Goal: Leave review/rating: Share an evaluation or opinion about a product, service, or content

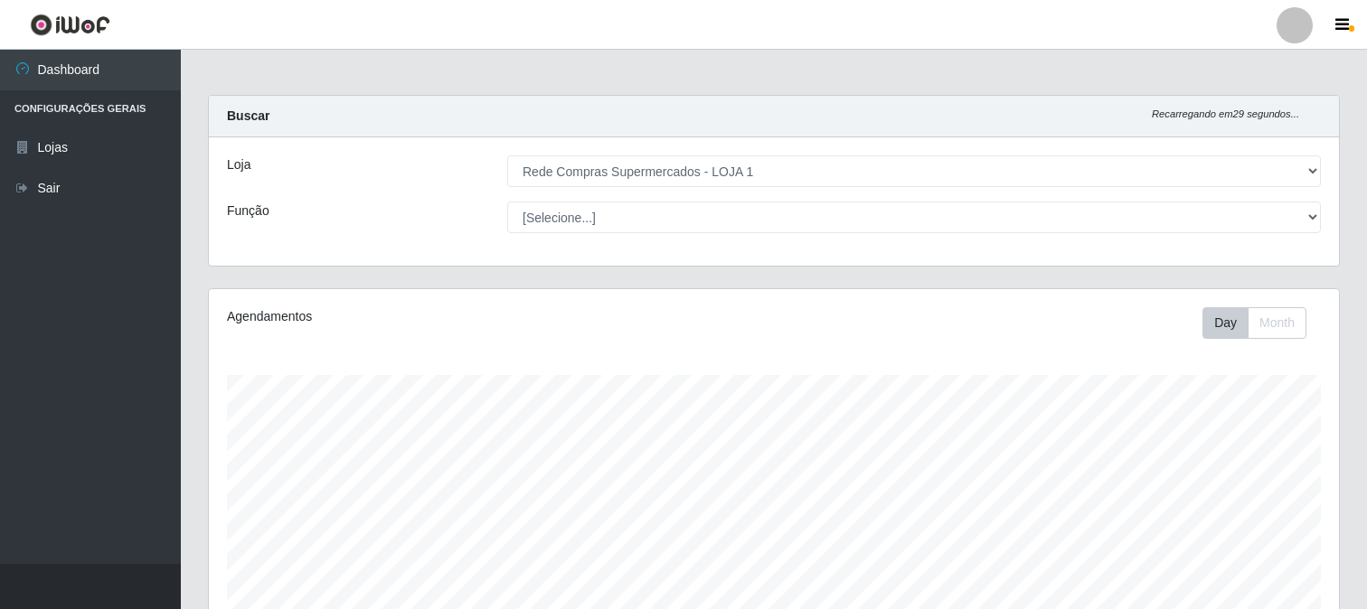
select select "158"
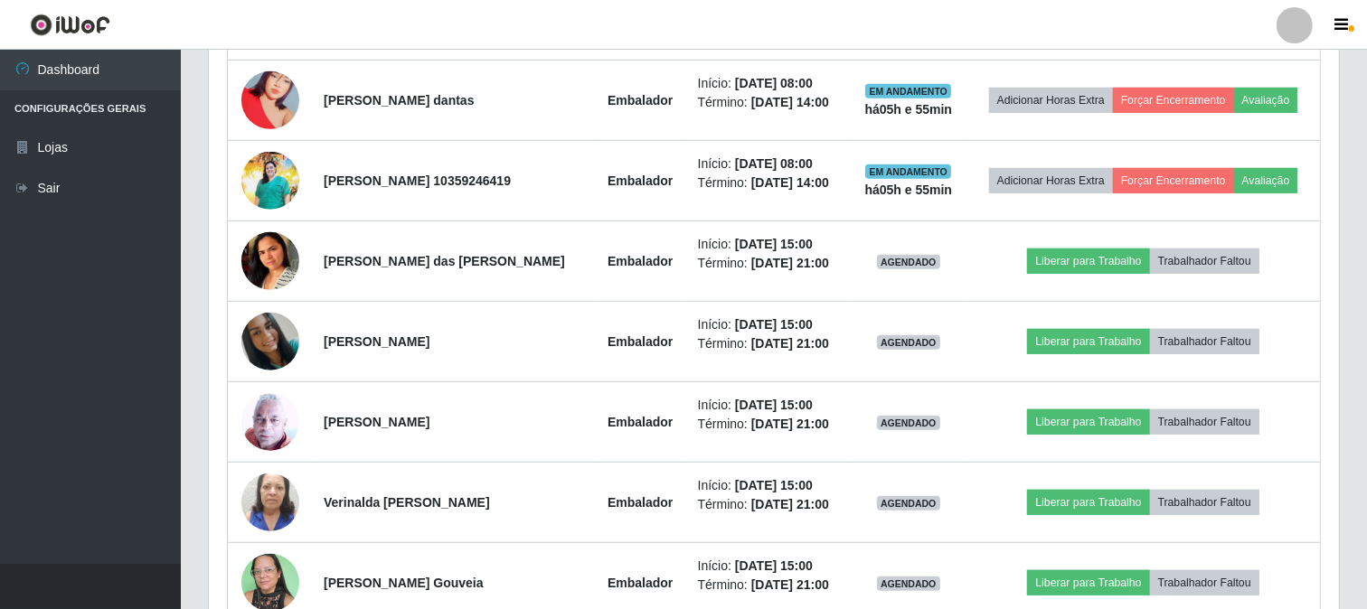
scroll to position [1074, 0]
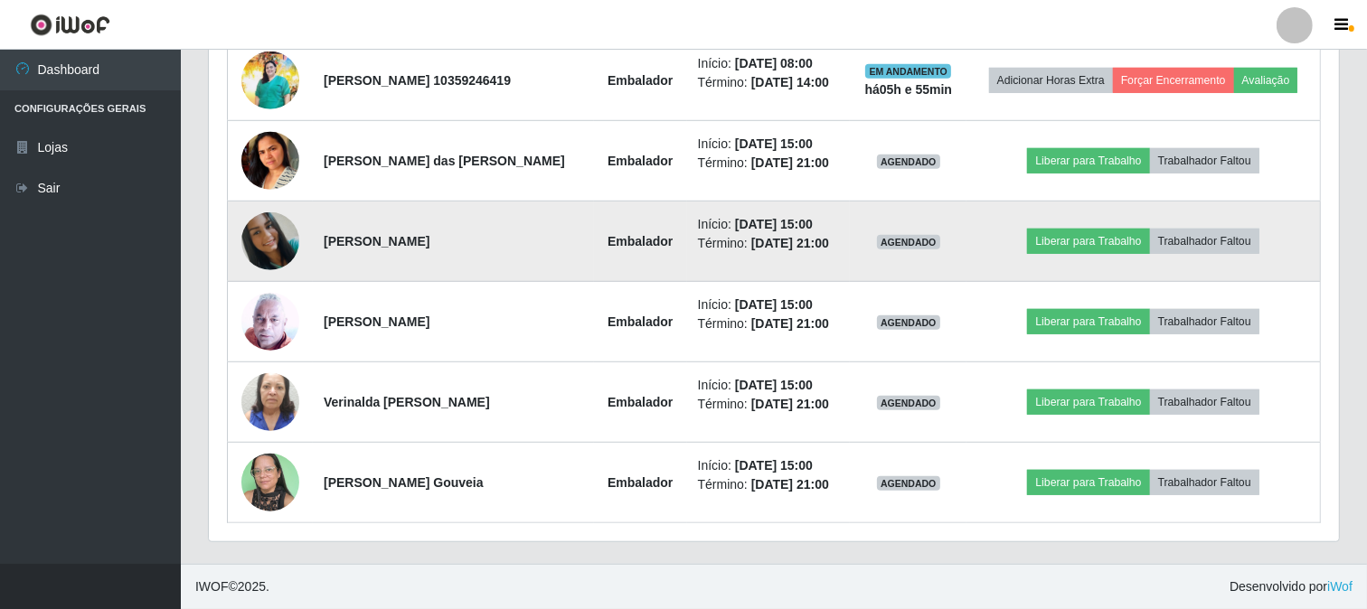
click at [260, 229] on img at bounding box center [270, 241] width 58 height 58
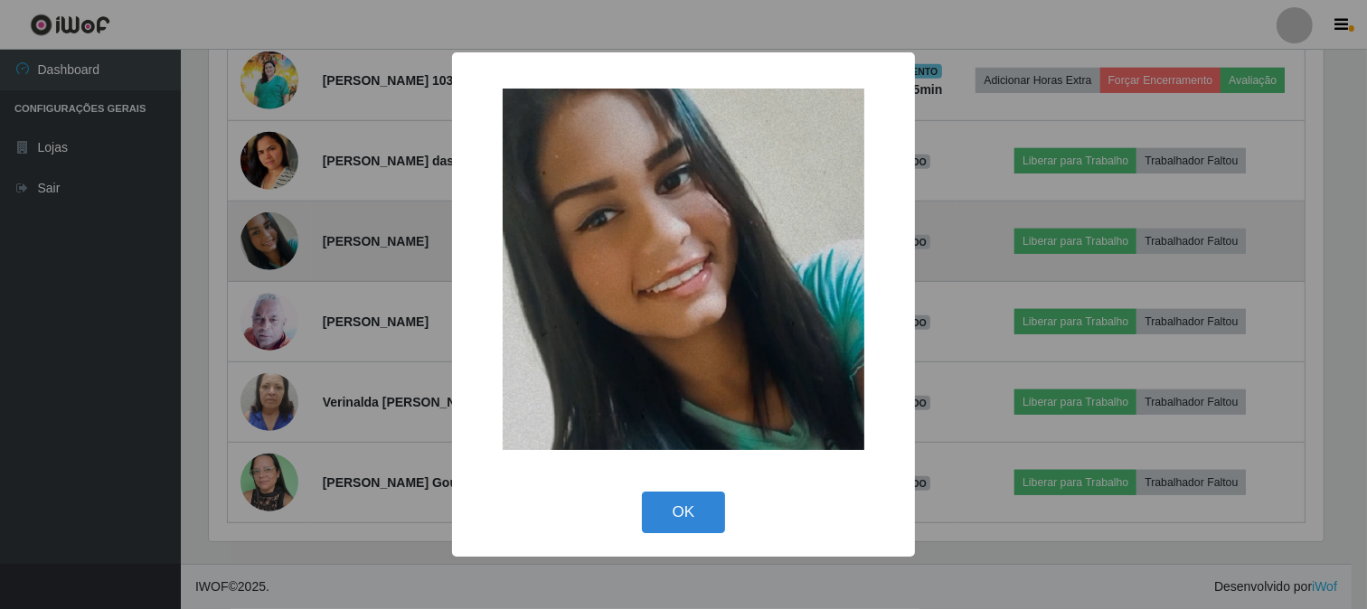
scroll to position [374, 1118]
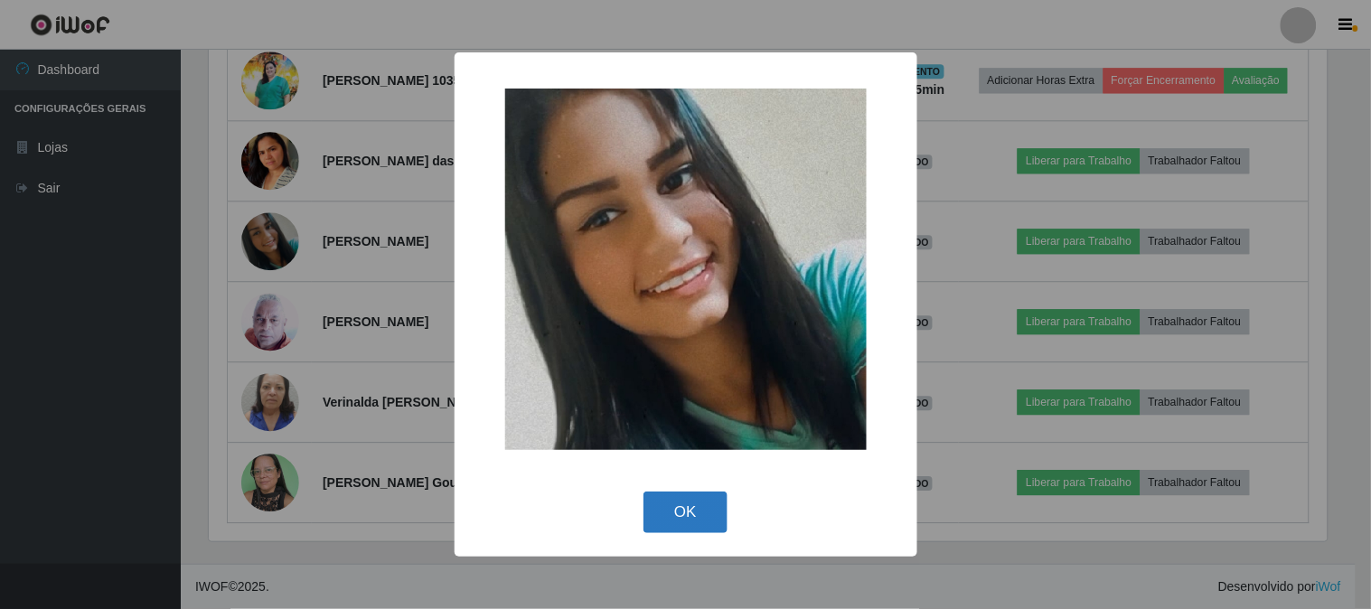
click at [689, 506] on button "OK" at bounding box center [686, 513] width 84 height 42
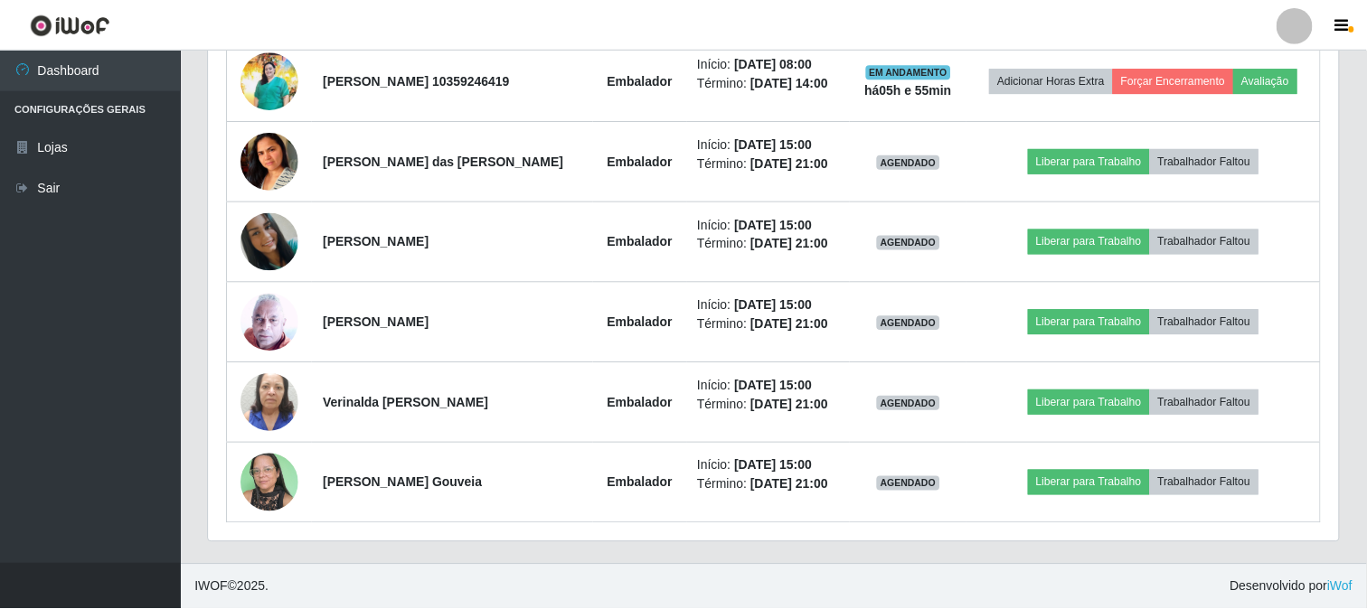
scroll to position [374, 1130]
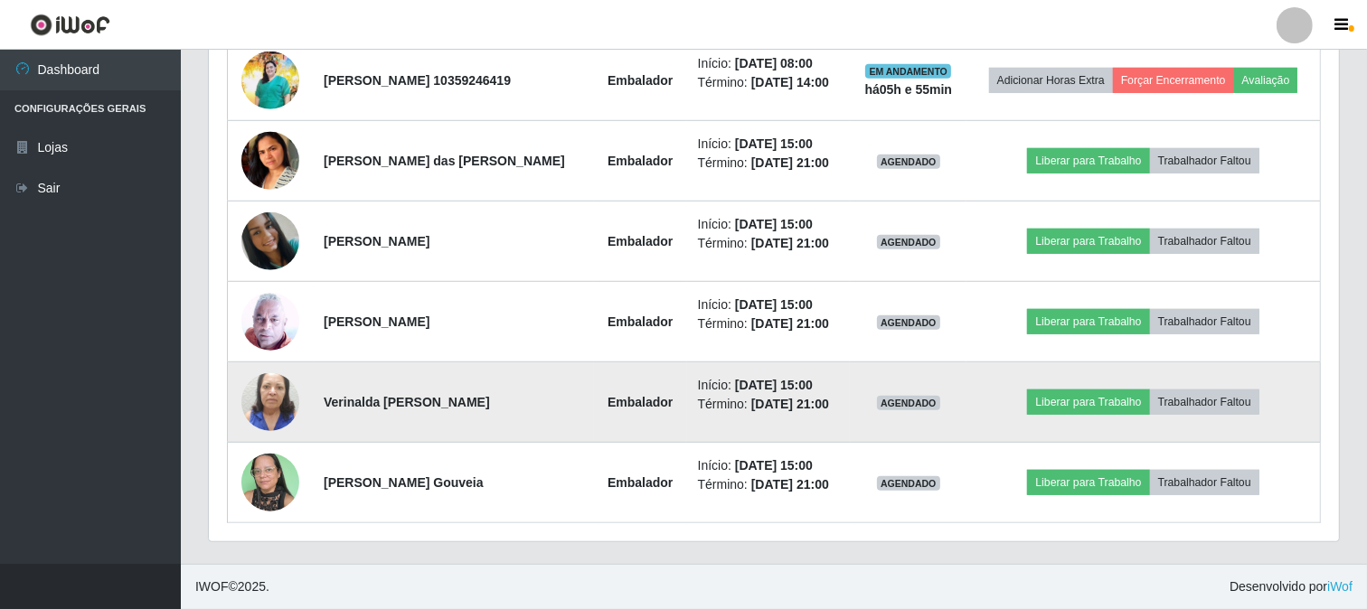
click at [249, 412] on img at bounding box center [270, 402] width 58 height 103
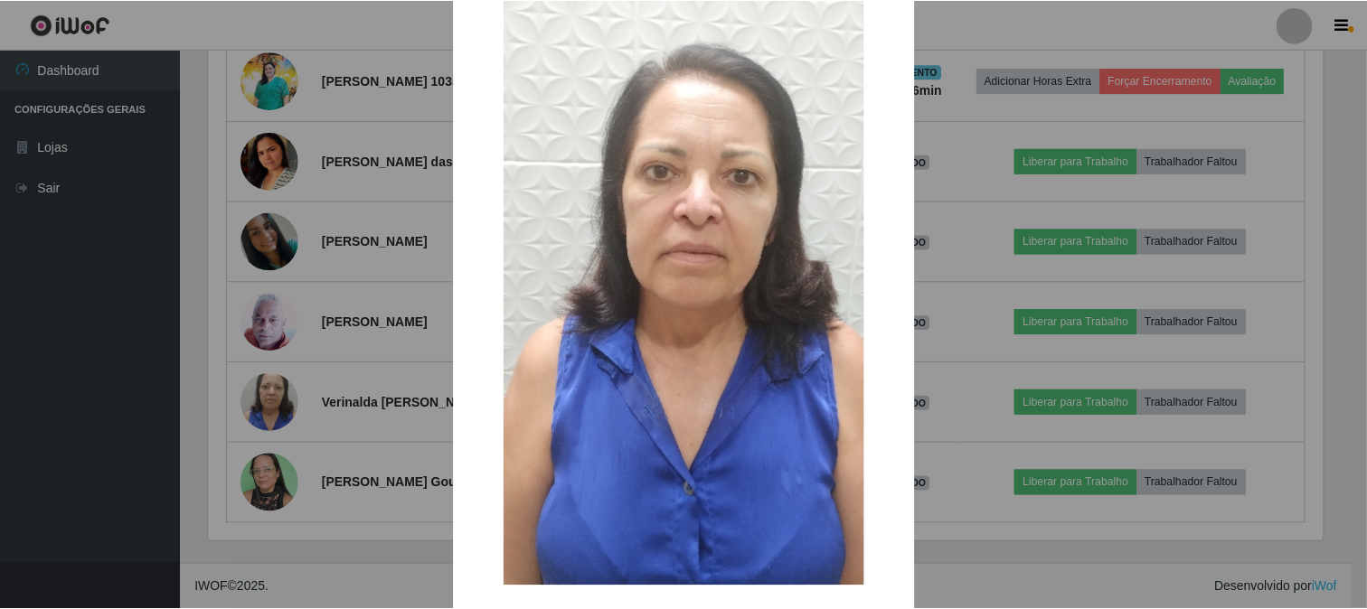
scroll to position [191, 0]
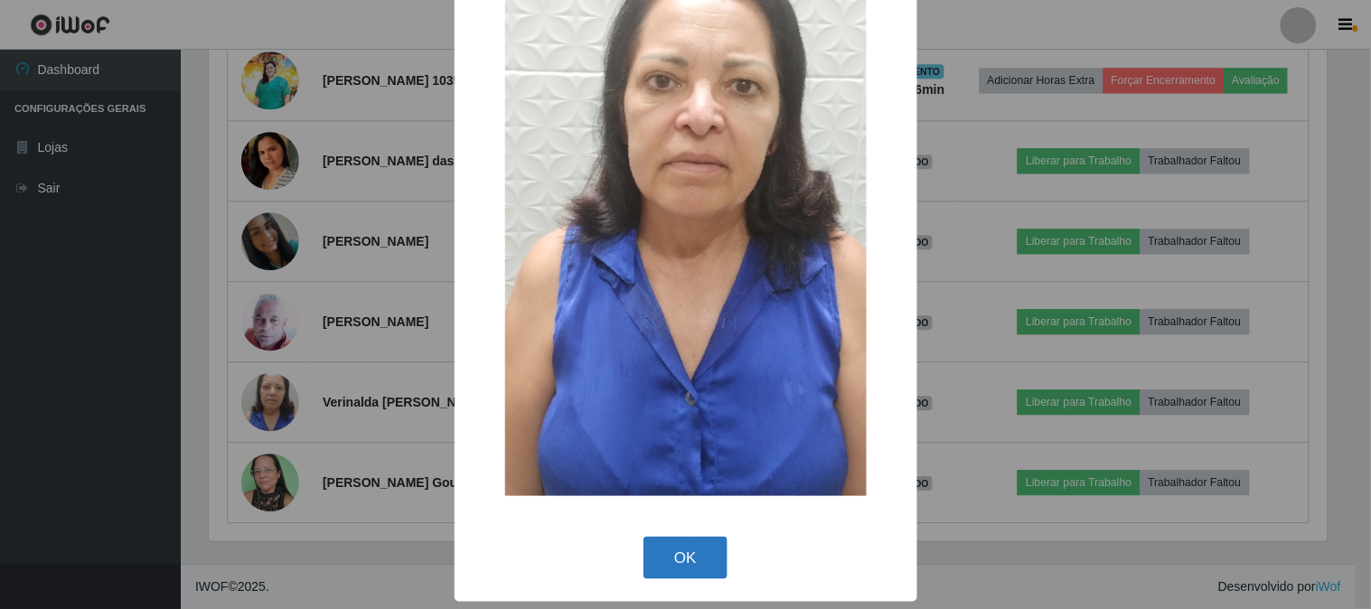
click at [688, 551] on button "OK" at bounding box center [686, 558] width 84 height 42
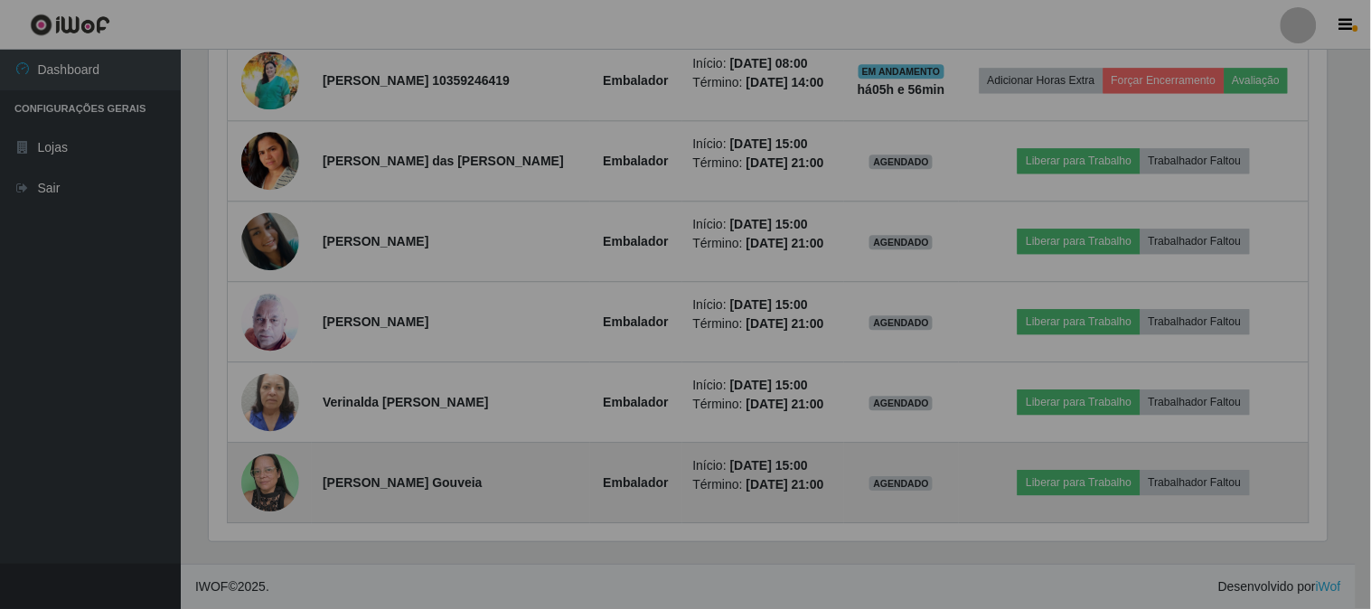
scroll to position [374, 1130]
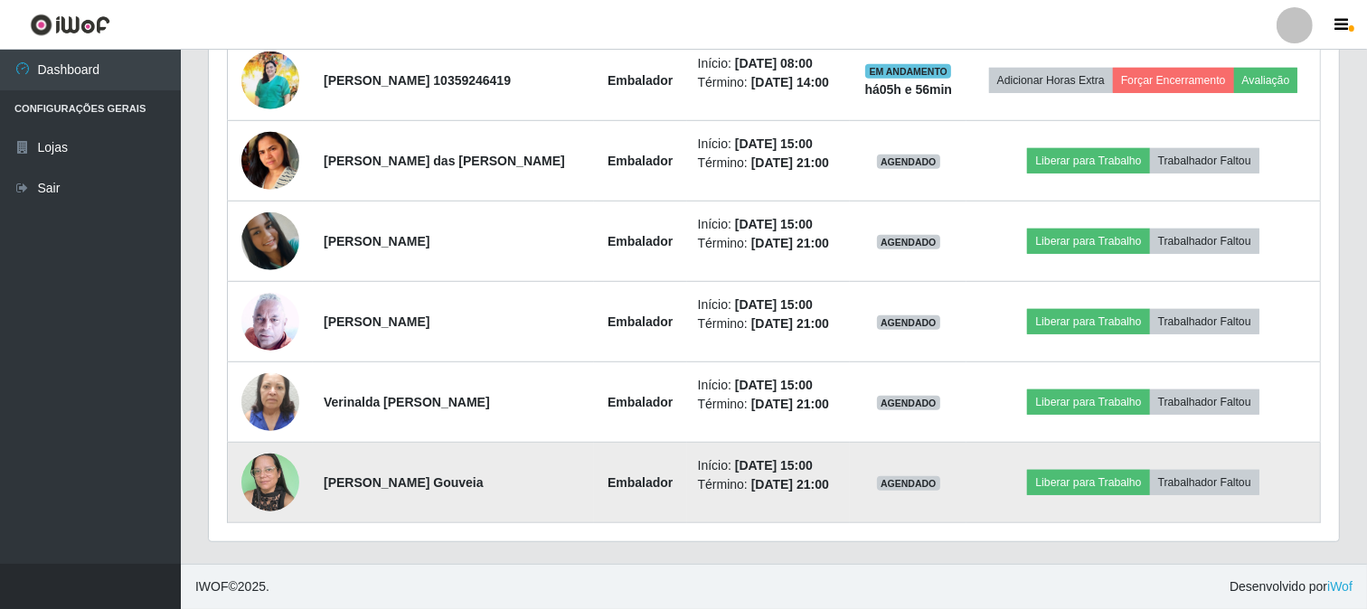
click at [267, 466] on img at bounding box center [270, 482] width 58 height 77
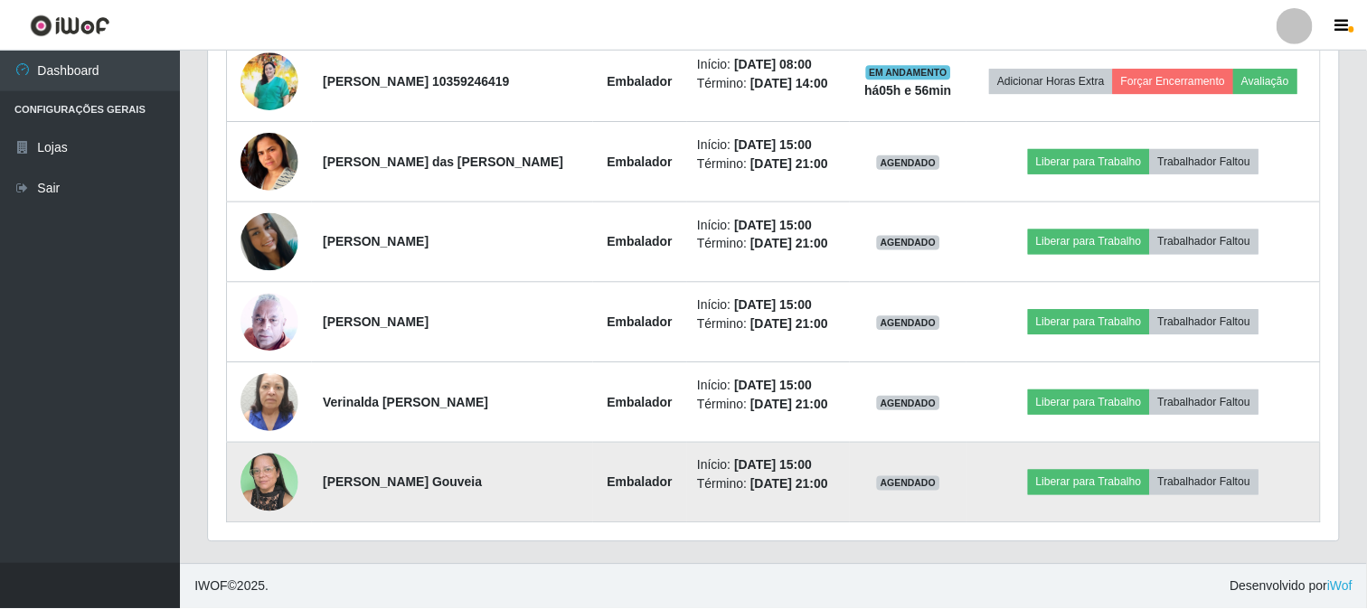
scroll to position [374, 1118]
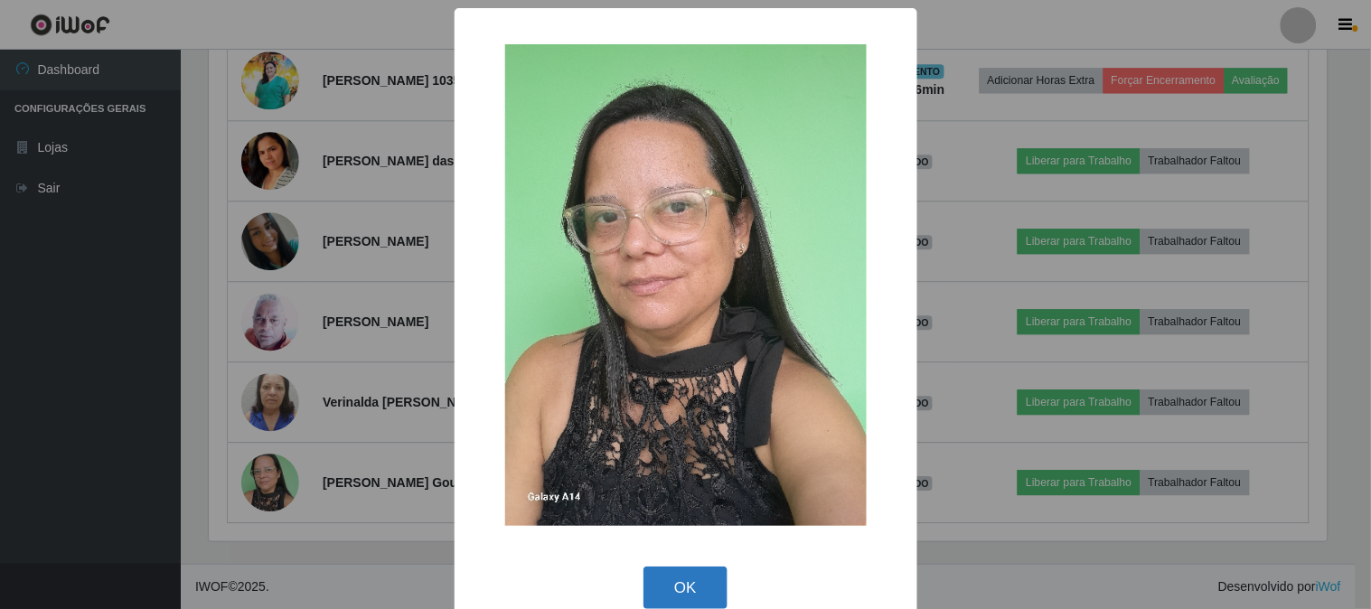
click at [663, 575] on button "OK" at bounding box center [686, 588] width 84 height 42
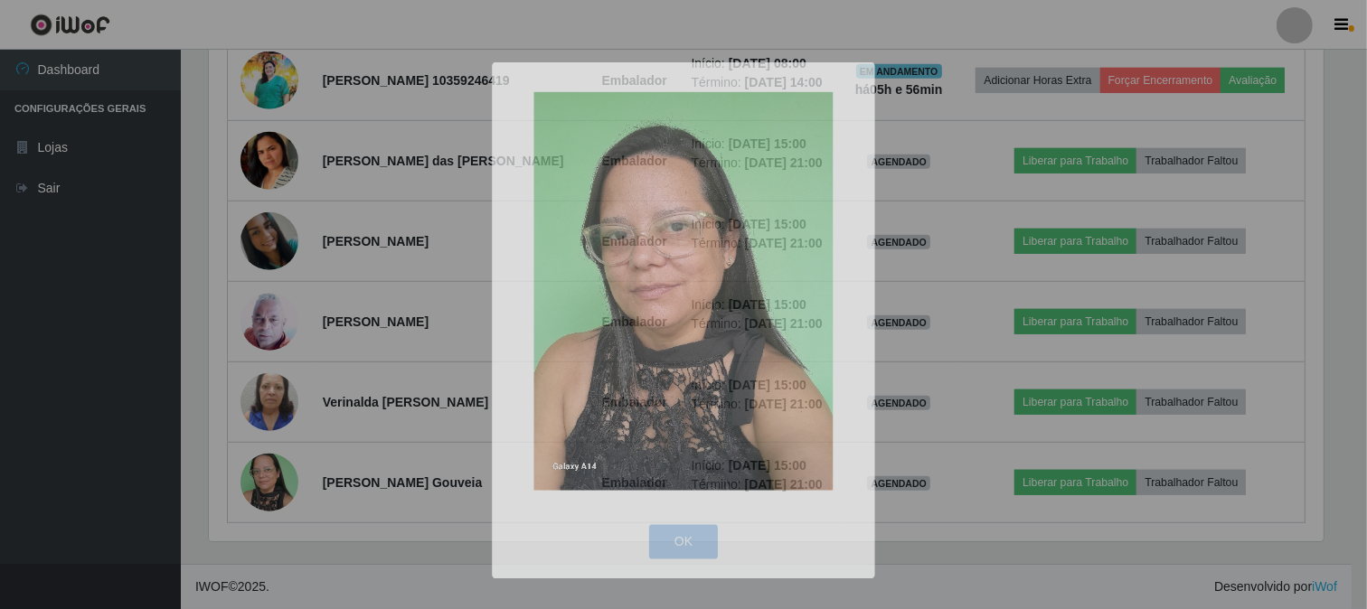
scroll to position [374, 1130]
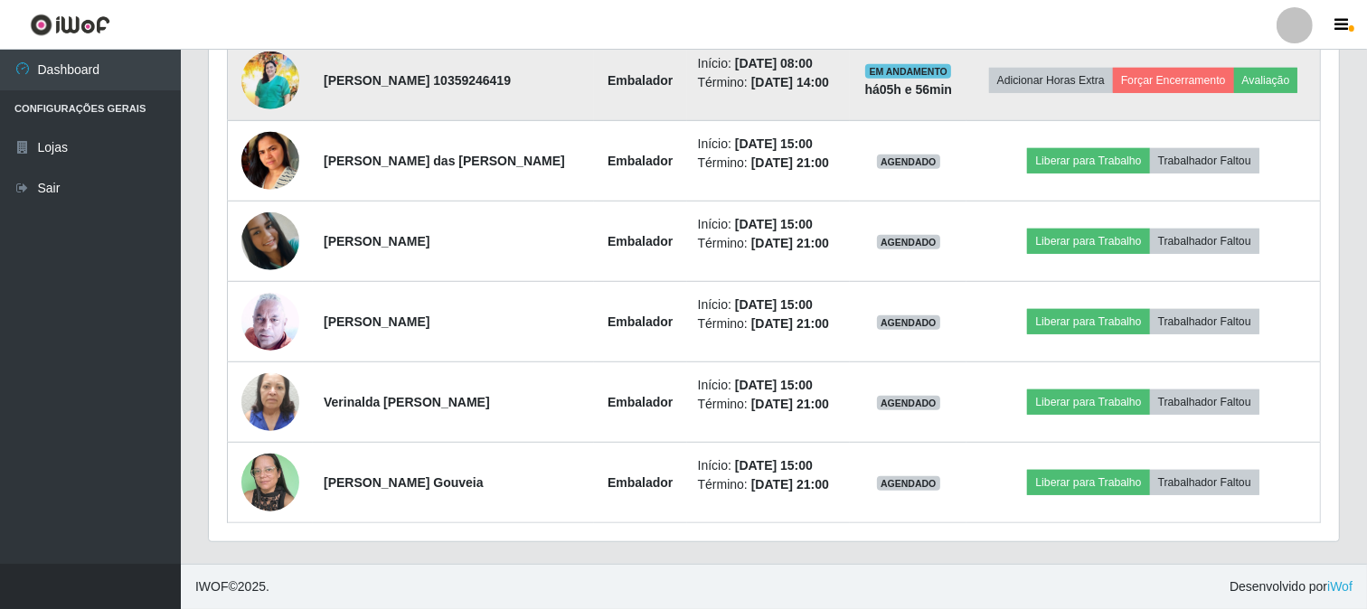
click at [280, 74] on img at bounding box center [270, 81] width 58 height 59
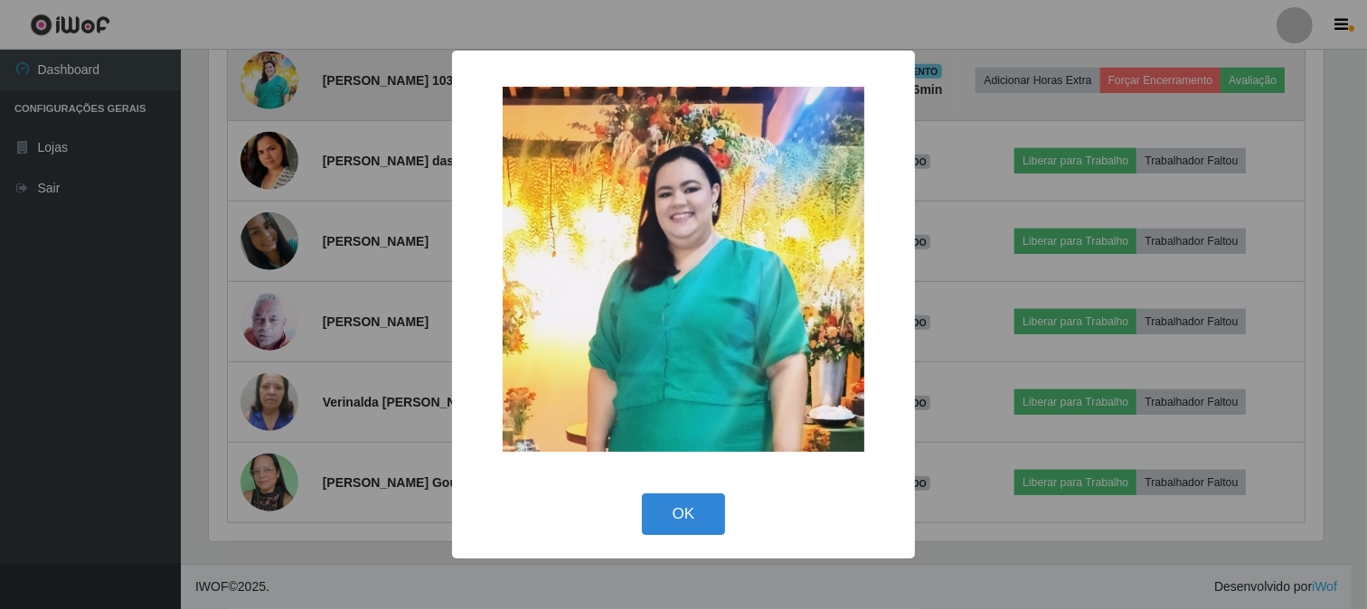
scroll to position [374, 1118]
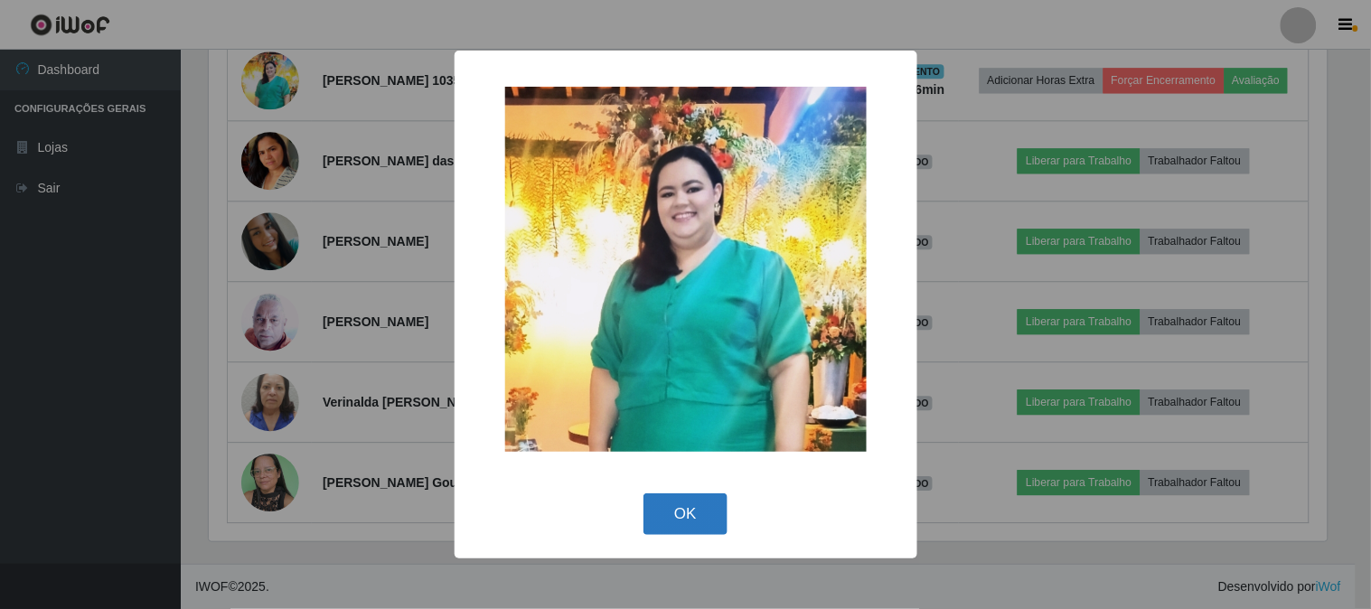
click at [696, 520] on button "OK" at bounding box center [686, 514] width 84 height 42
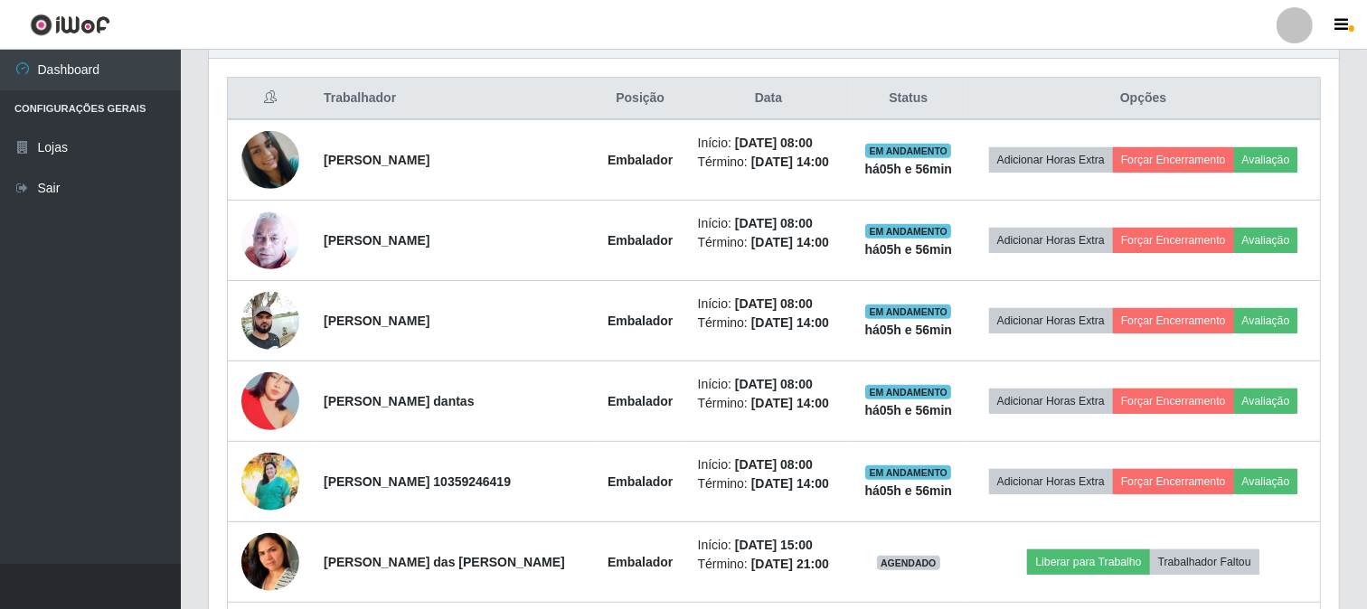
scroll to position [572, 0]
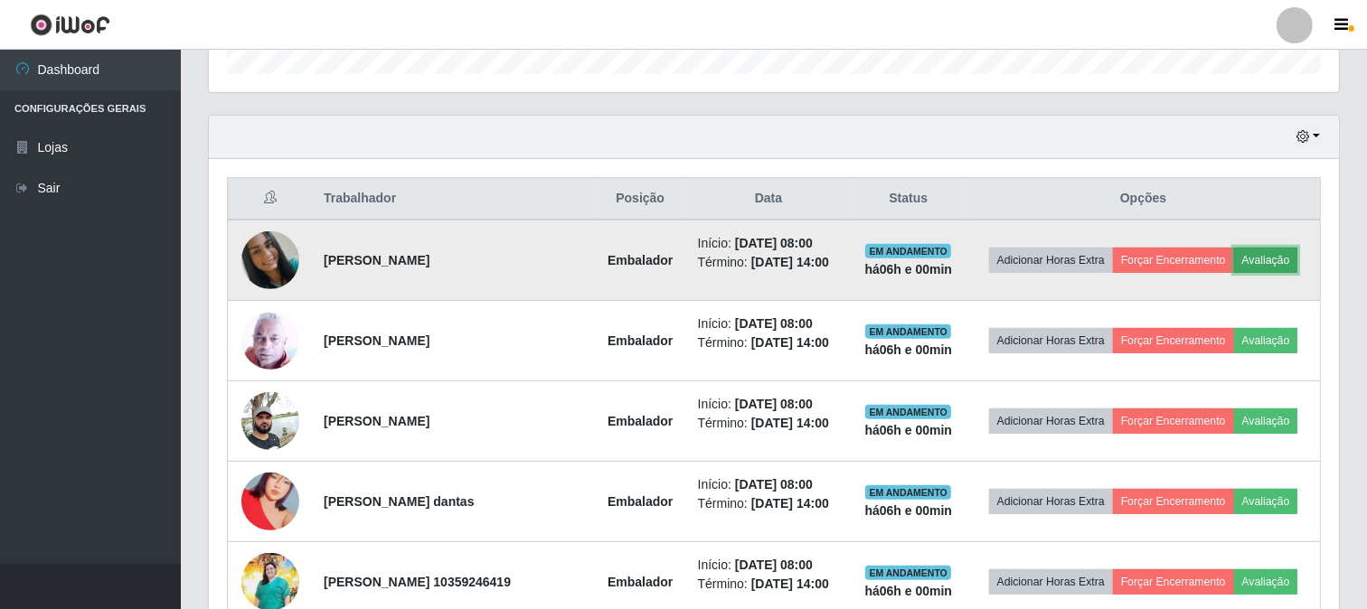
click at [1286, 248] on button "Avaliação" at bounding box center [1266, 260] width 64 height 25
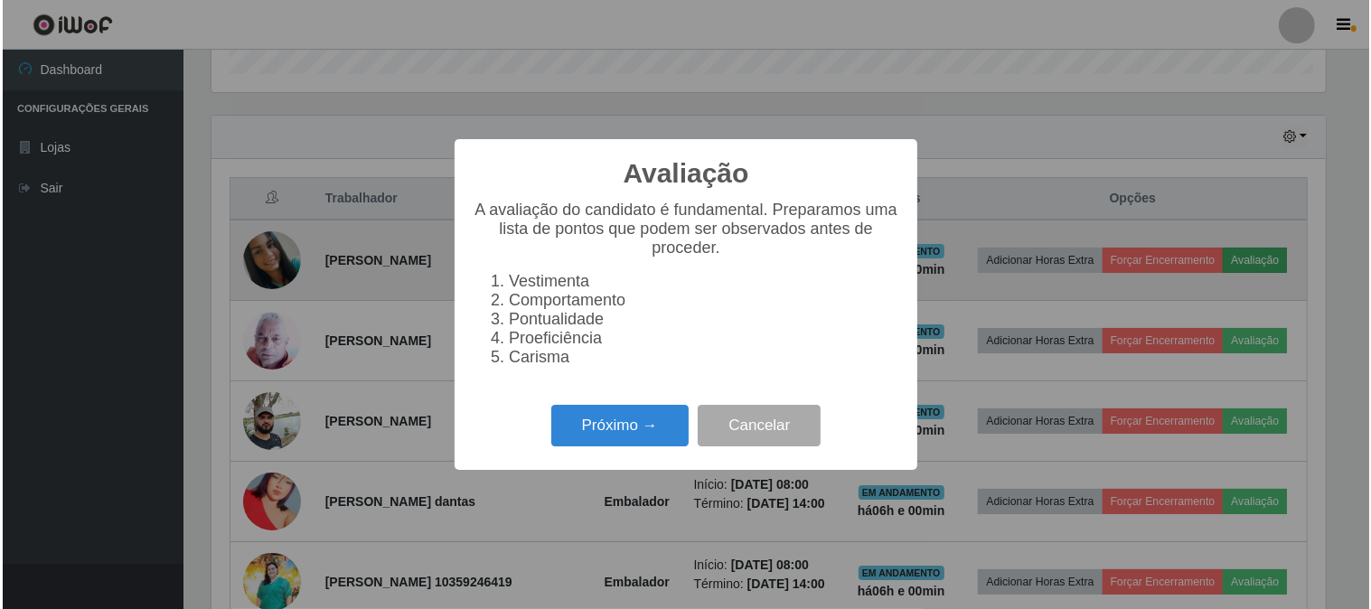
scroll to position [374, 1118]
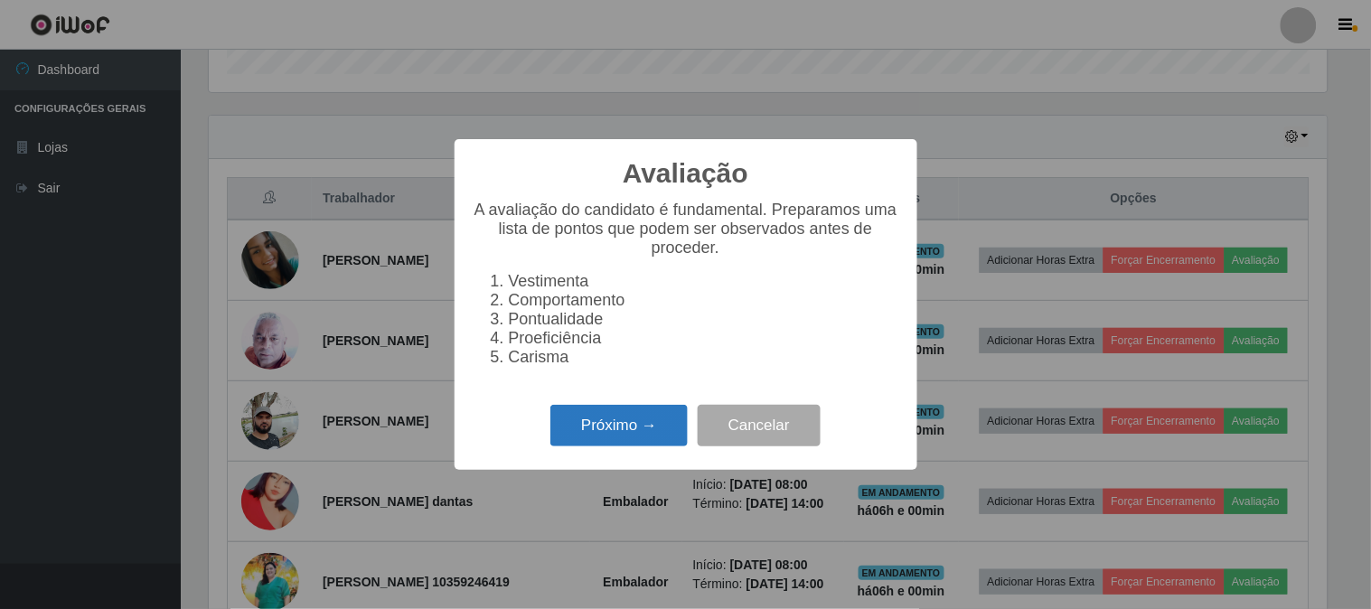
click at [647, 418] on button "Próximo →" at bounding box center [618, 426] width 137 height 42
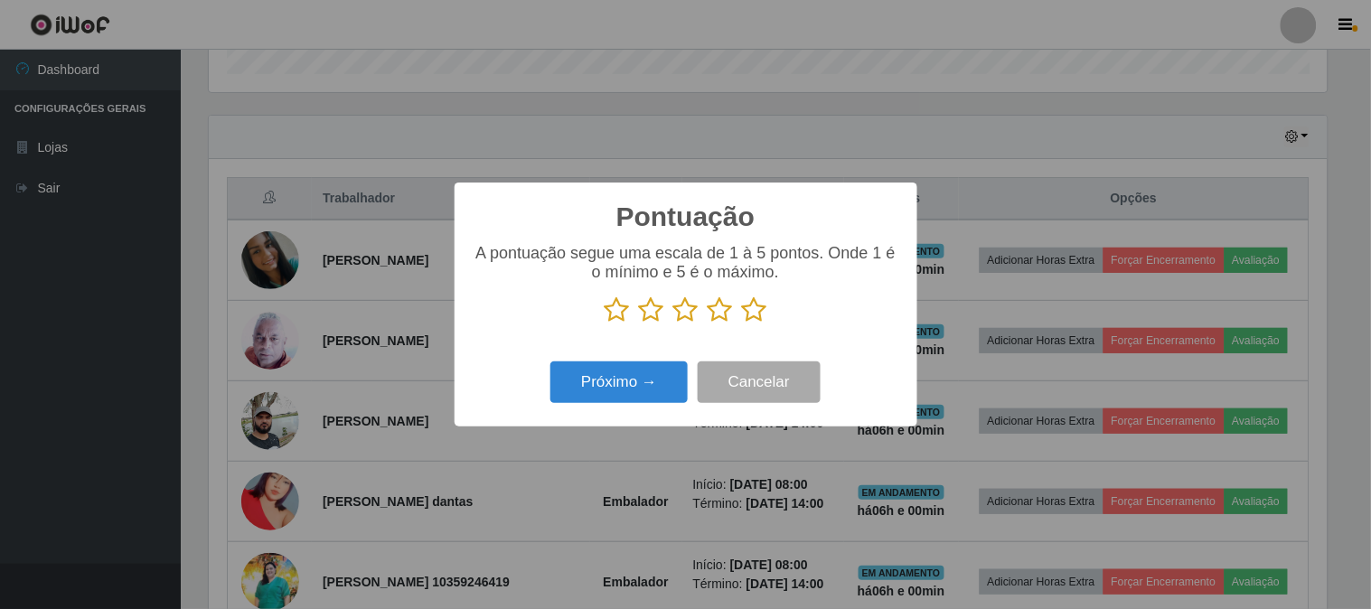
scroll to position [903458, 902714]
click at [750, 305] on icon at bounding box center [754, 309] width 25 height 27
click at [742, 324] on input "radio" at bounding box center [742, 324] width 0 height 0
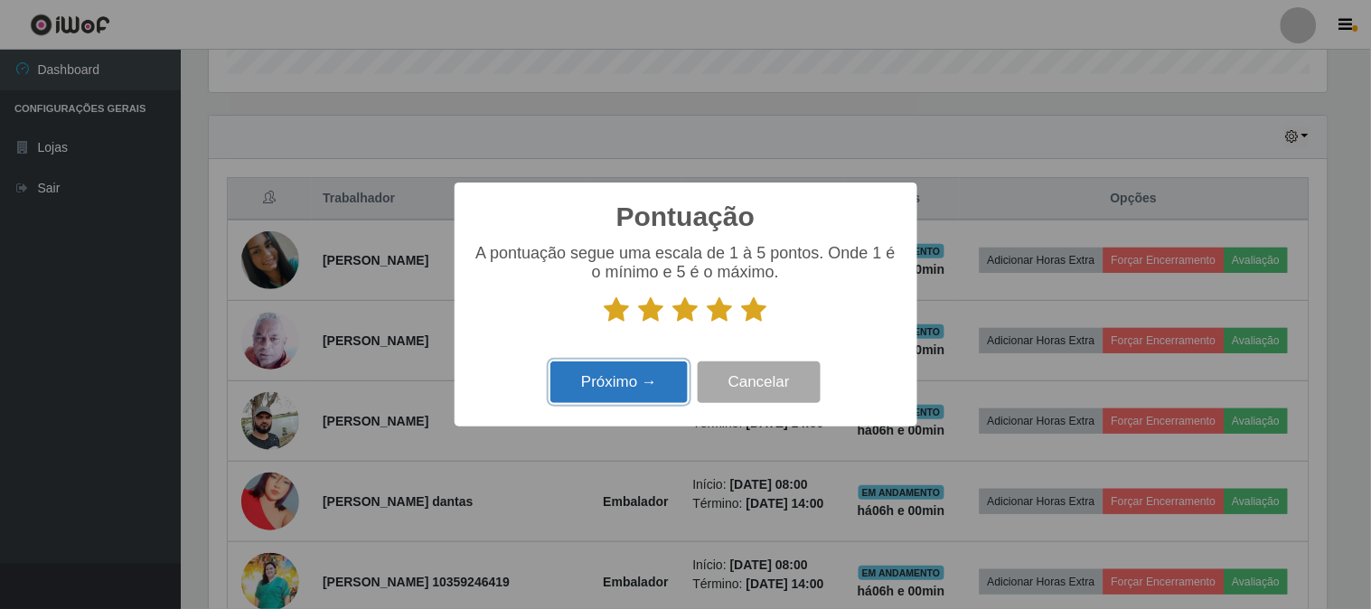
click at [662, 390] on button "Próximo →" at bounding box center [618, 383] width 137 height 42
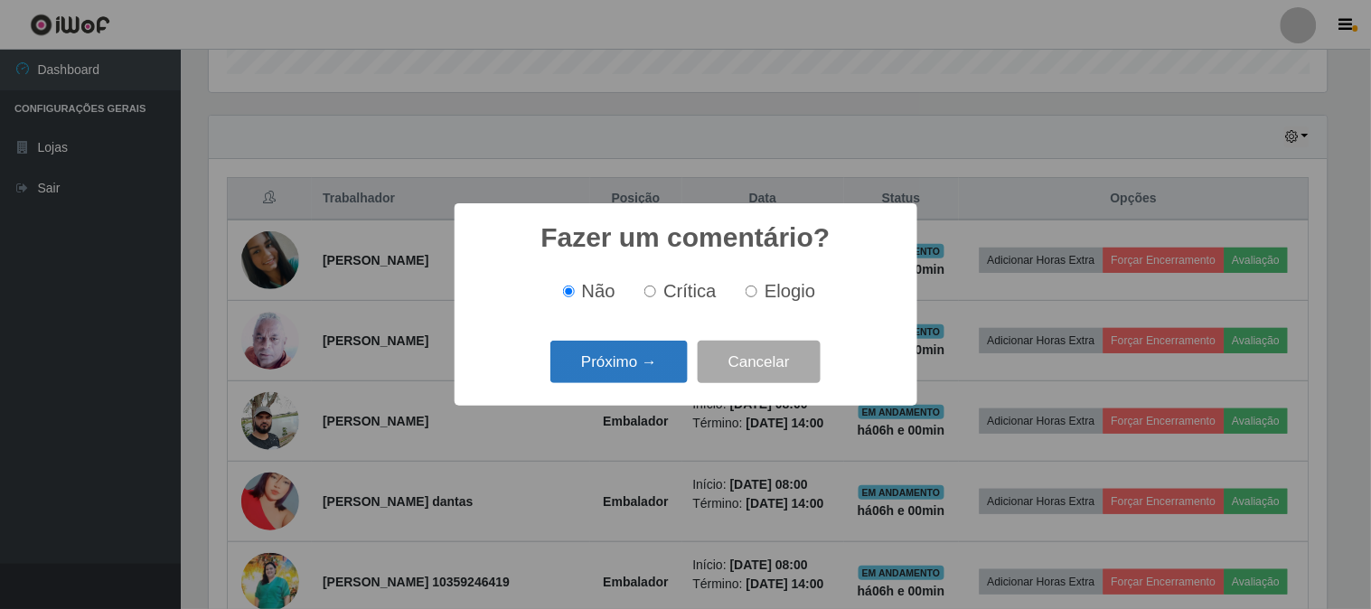
click at [585, 356] on button "Próximo →" at bounding box center [618, 362] width 137 height 42
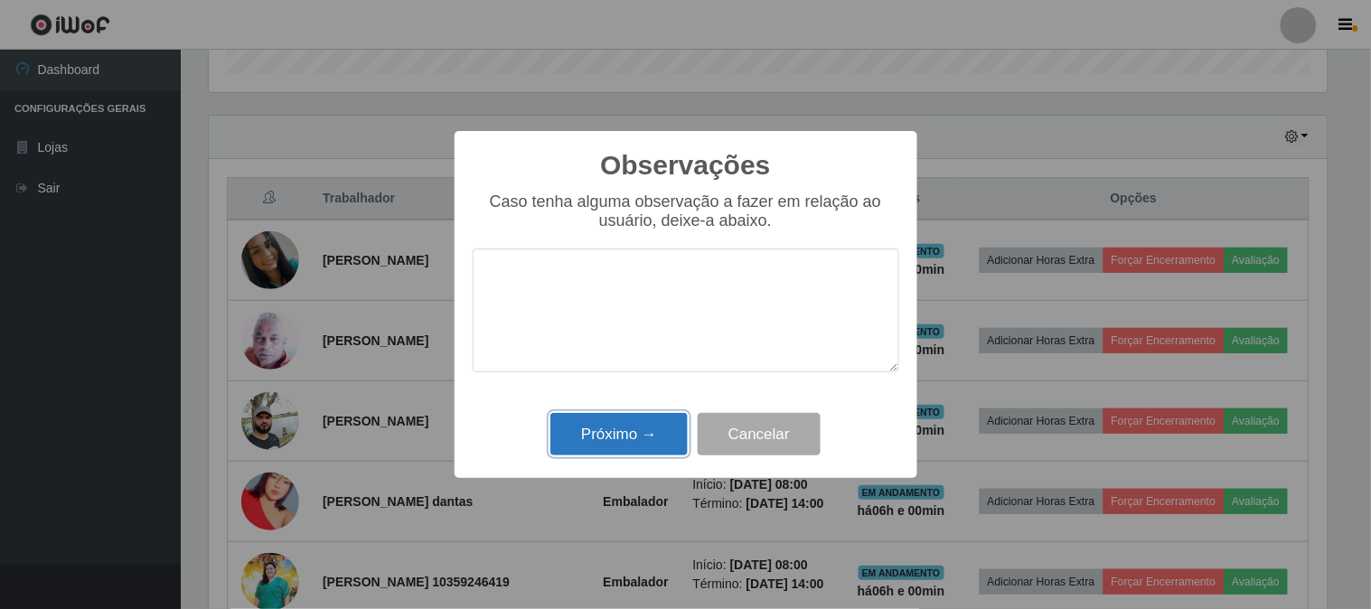
click at [622, 441] on button "Próximo →" at bounding box center [618, 434] width 137 height 42
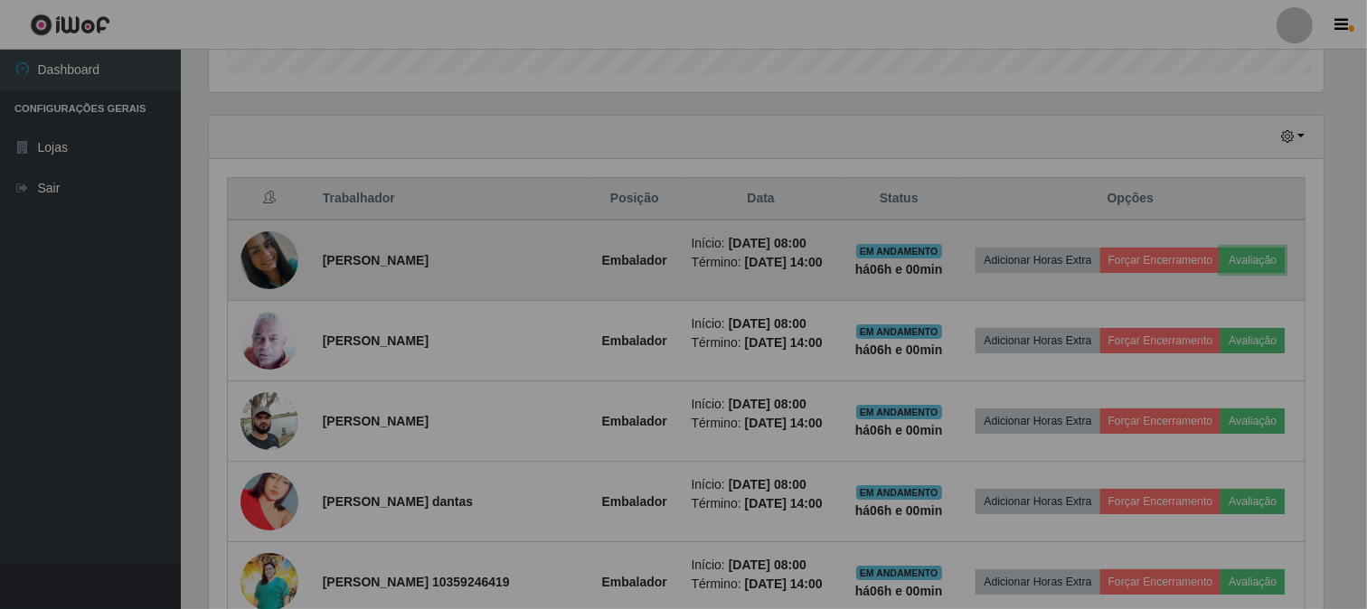
scroll to position [374, 1130]
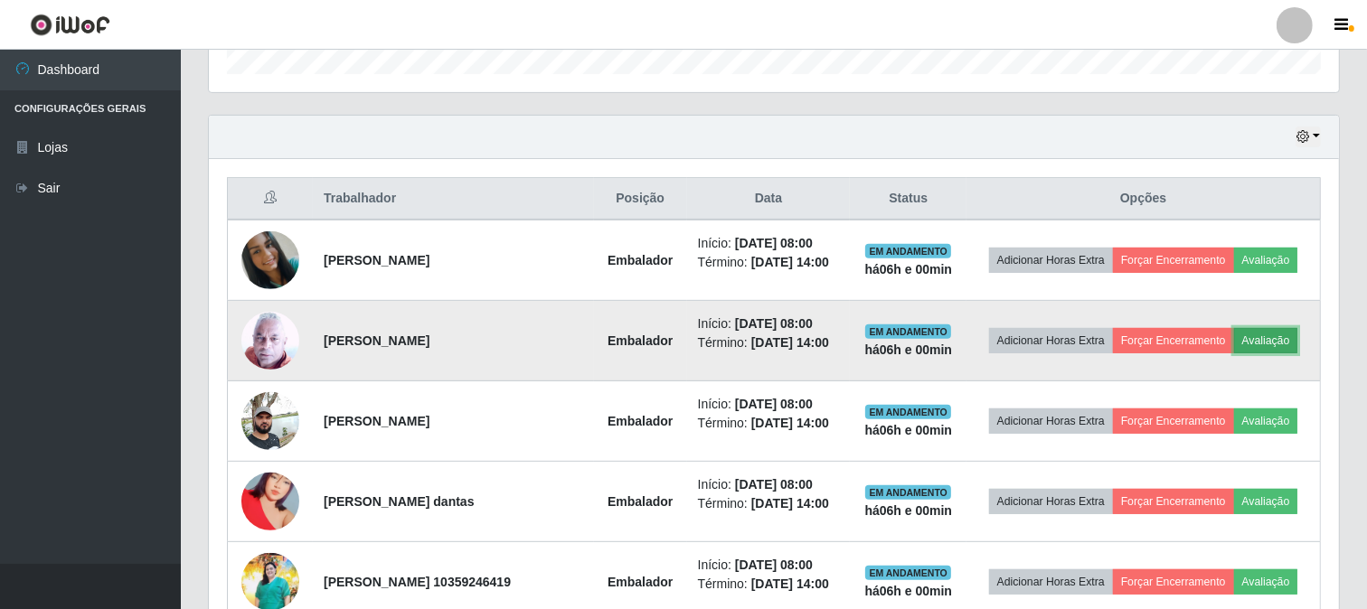
click at [1279, 334] on button "Avaliação" at bounding box center [1266, 340] width 64 height 25
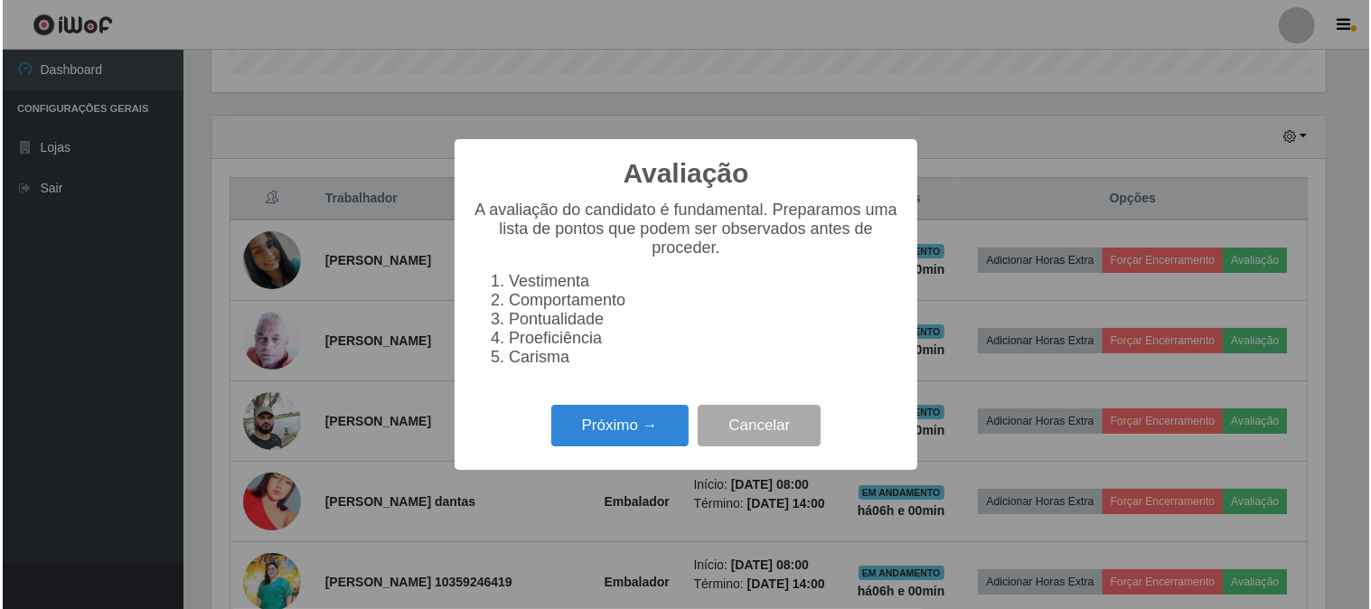
scroll to position [374, 1118]
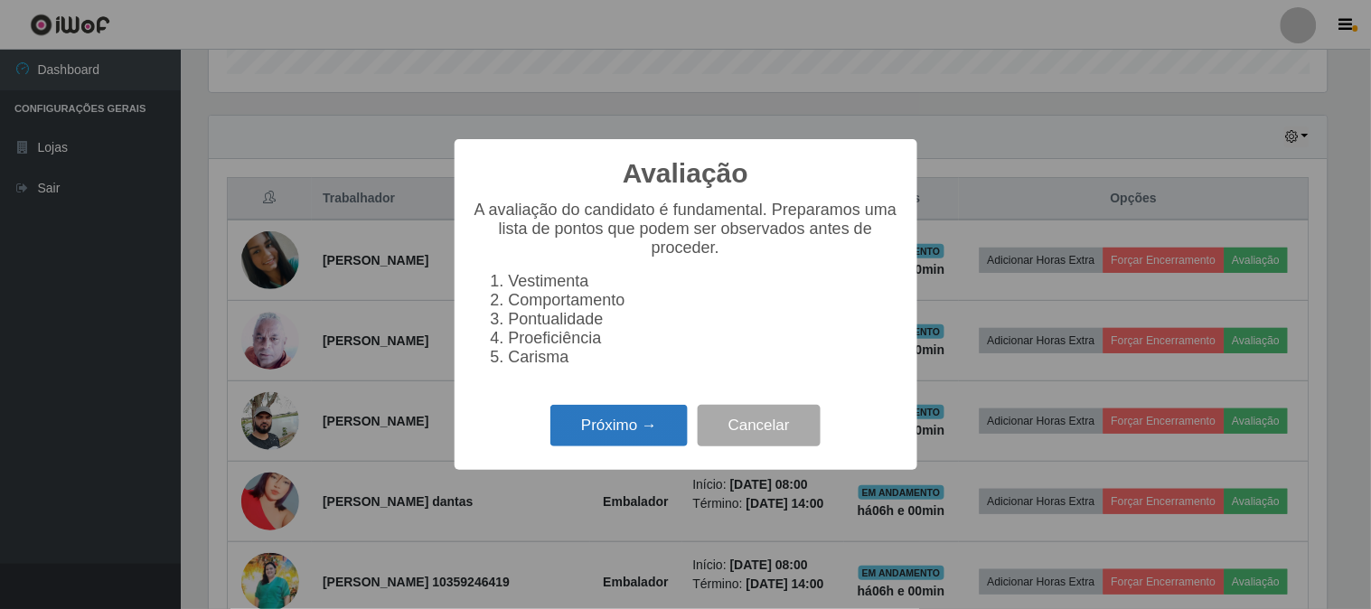
click at [663, 426] on button "Próximo →" at bounding box center [618, 426] width 137 height 42
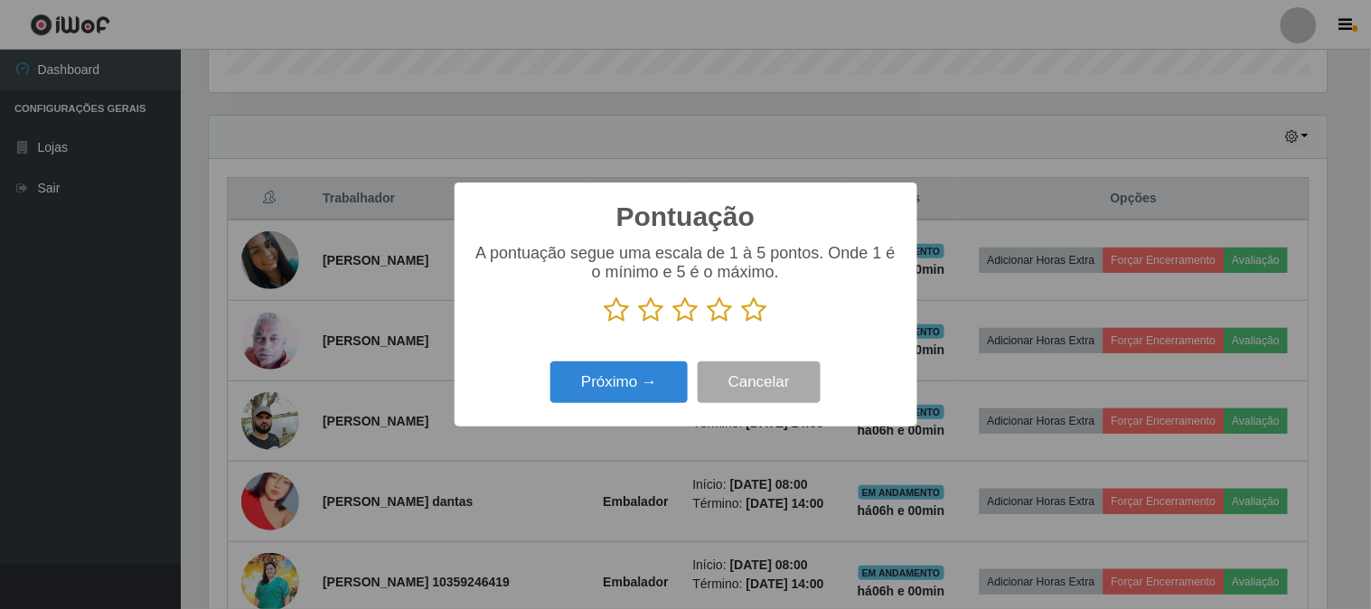
scroll to position [903458, 902714]
click at [755, 309] on icon at bounding box center [754, 309] width 25 height 27
click at [742, 324] on input "radio" at bounding box center [742, 324] width 0 height 0
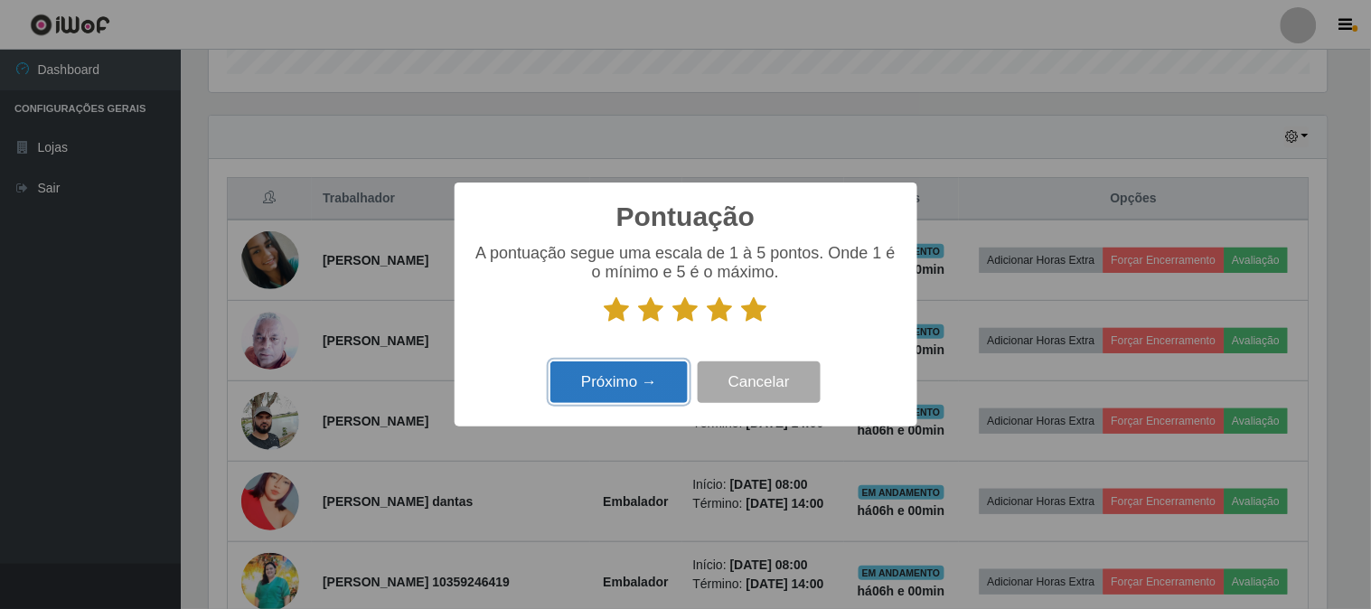
click at [658, 372] on button "Próximo →" at bounding box center [618, 383] width 137 height 42
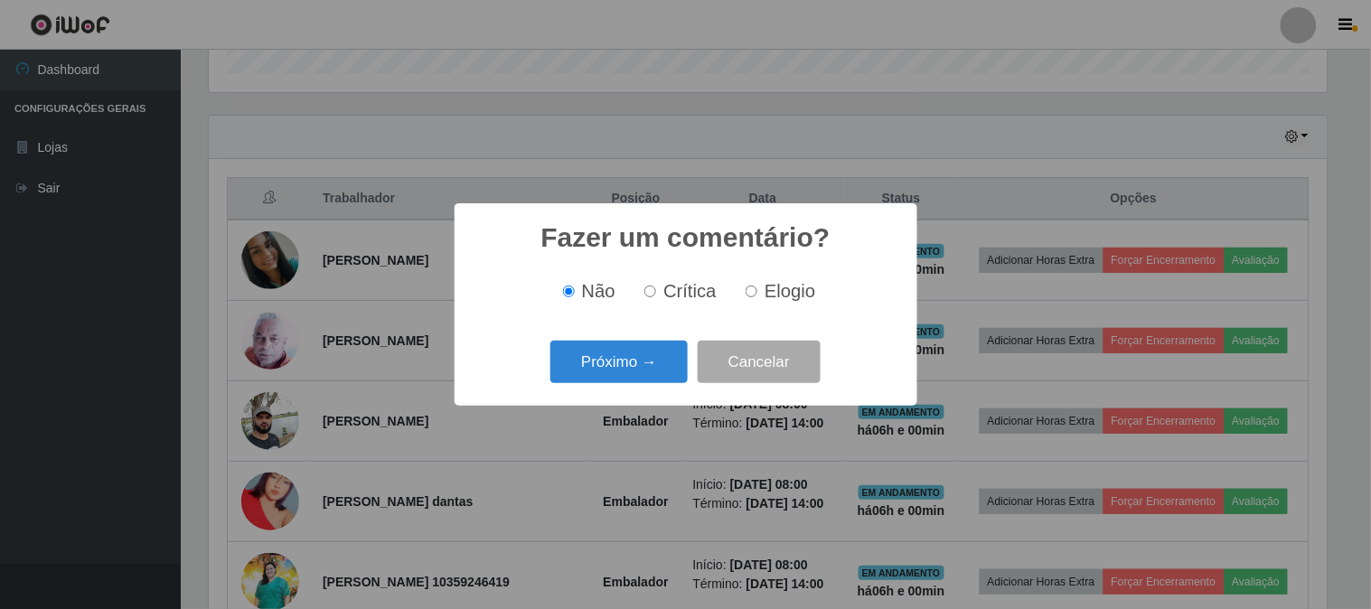
click at [658, 372] on button "Próximo →" at bounding box center [618, 362] width 137 height 42
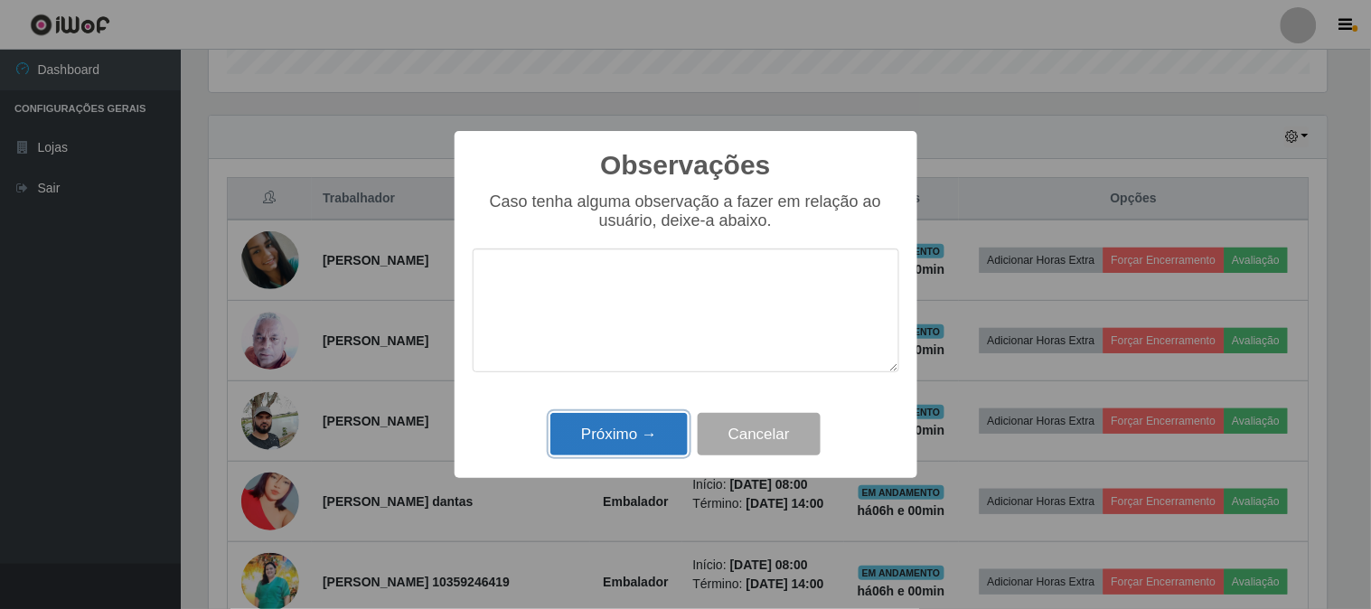
click at [672, 418] on button "Próximo →" at bounding box center [618, 434] width 137 height 42
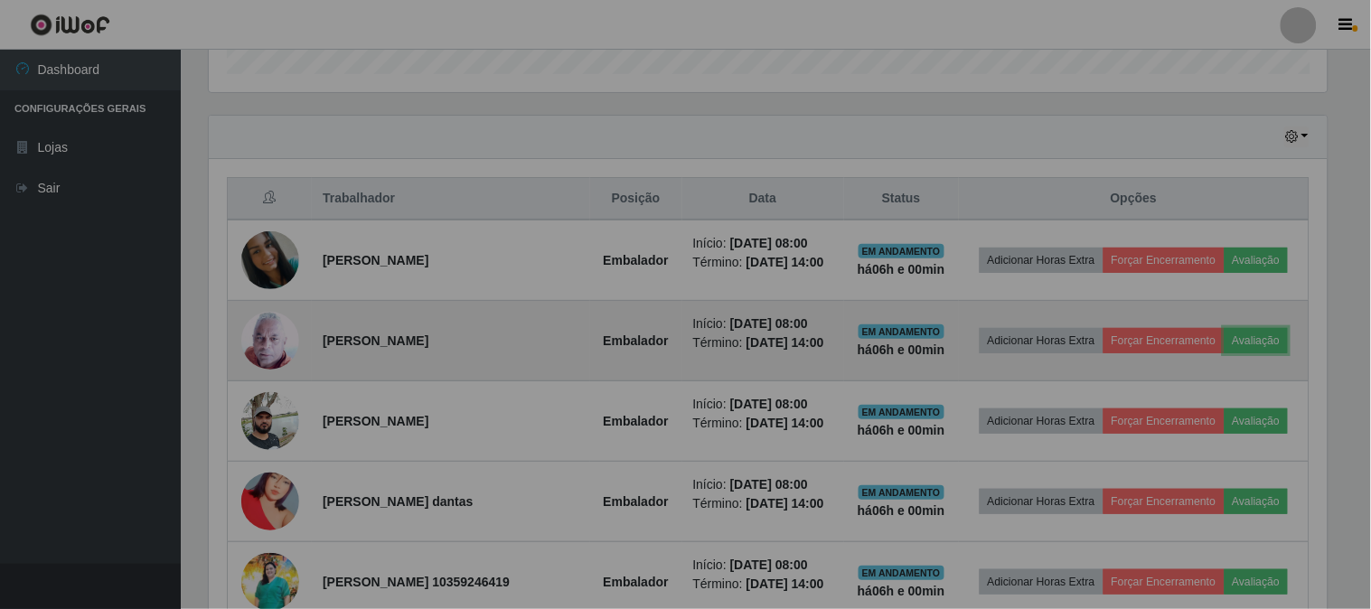
scroll to position [374, 1130]
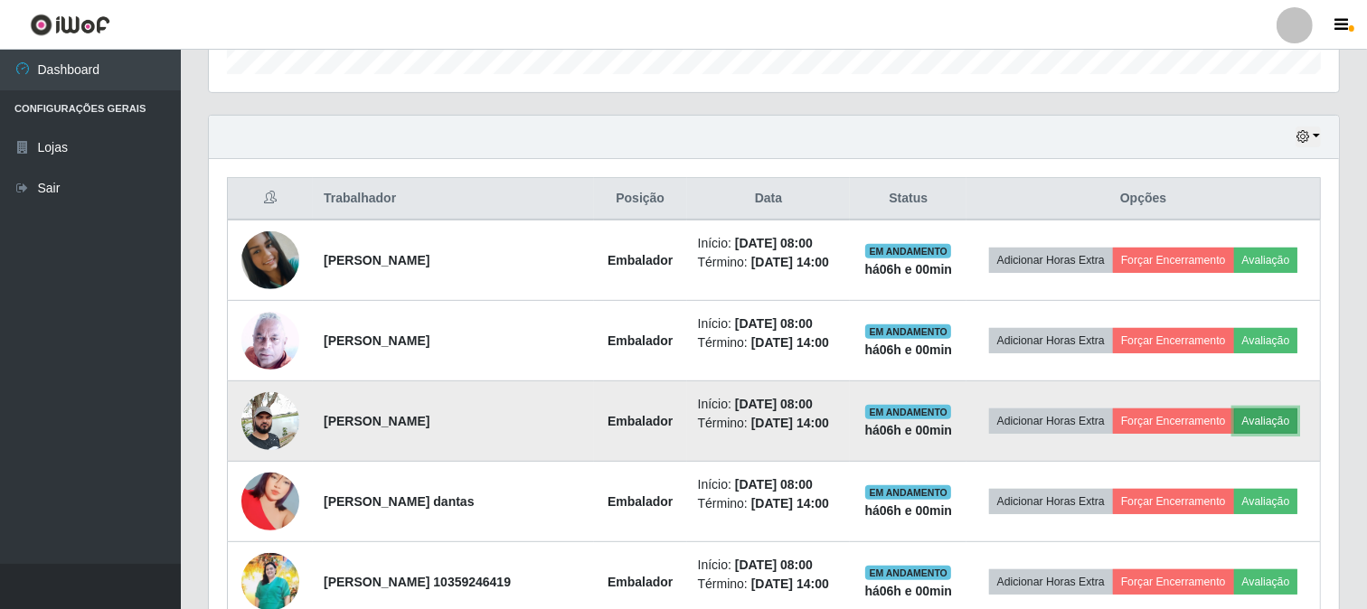
click at [1281, 429] on button "Avaliação" at bounding box center [1266, 421] width 64 height 25
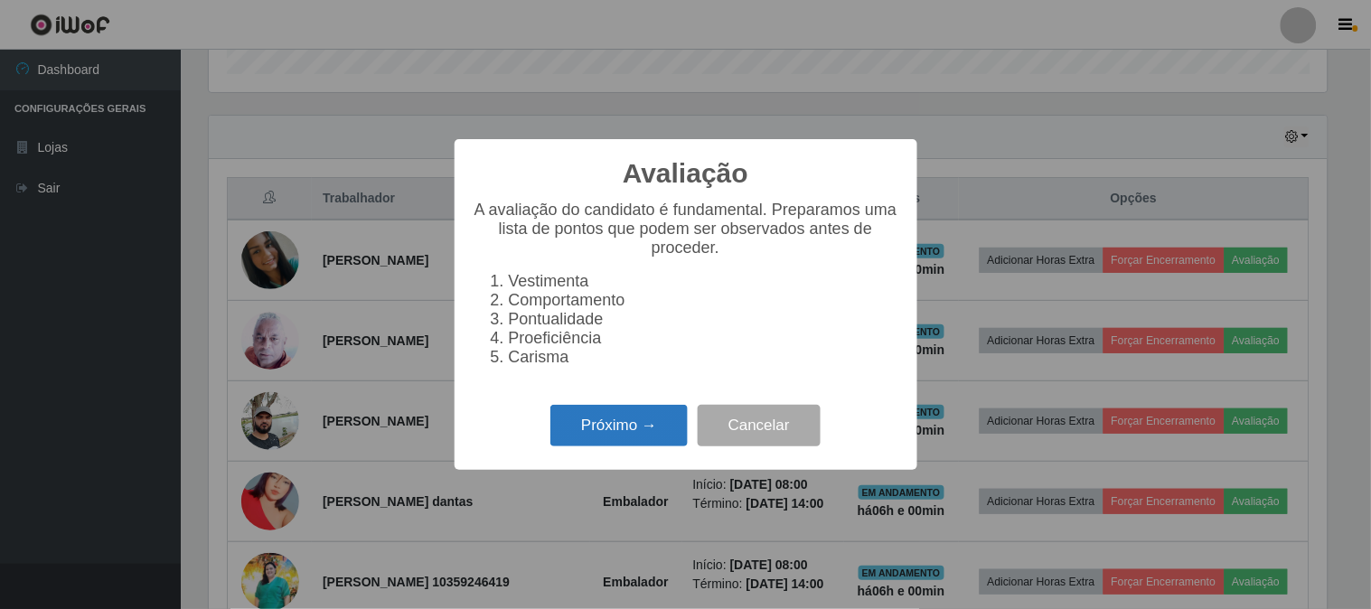
click at [581, 409] on button "Próximo →" at bounding box center [618, 426] width 137 height 42
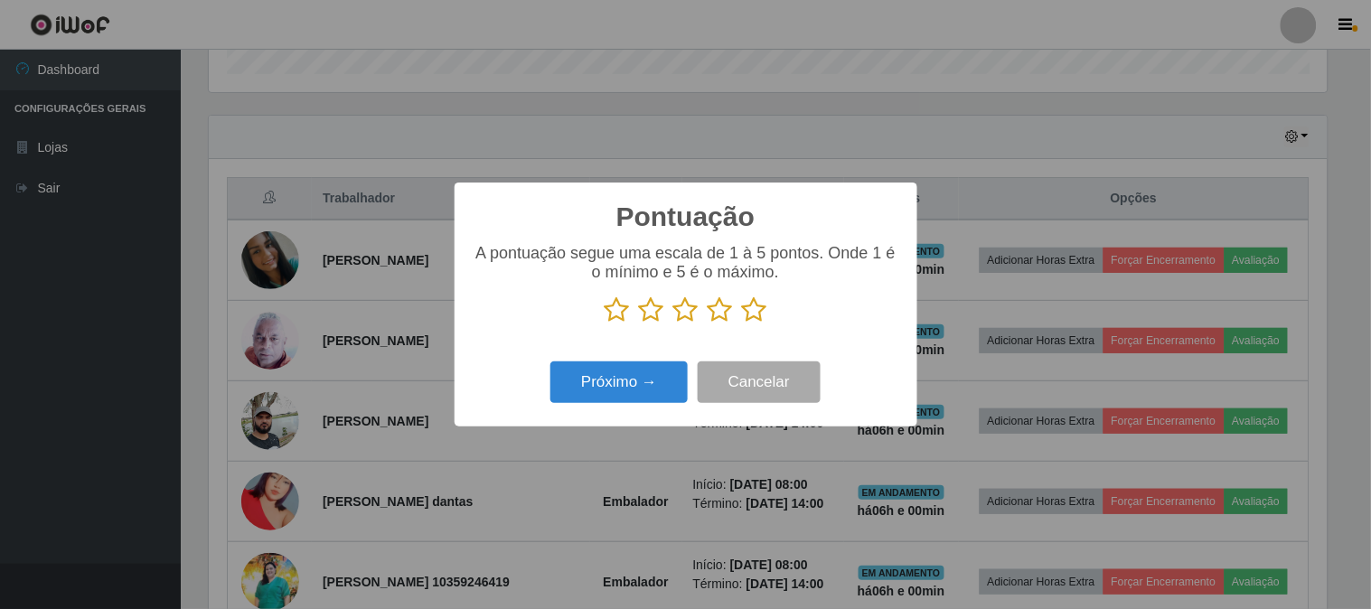
scroll to position [903458, 902714]
click at [744, 323] on icon at bounding box center [754, 309] width 25 height 27
click at [742, 324] on input "radio" at bounding box center [742, 324] width 0 height 0
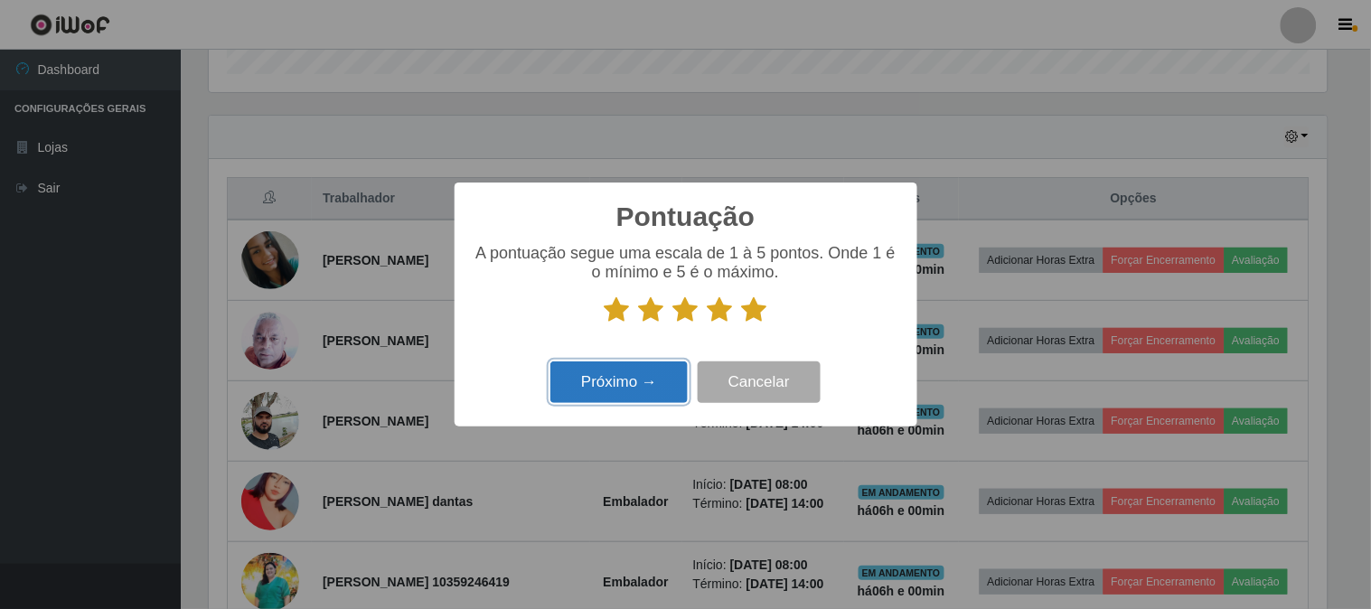
click at [559, 387] on button "Próximo →" at bounding box center [618, 383] width 137 height 42
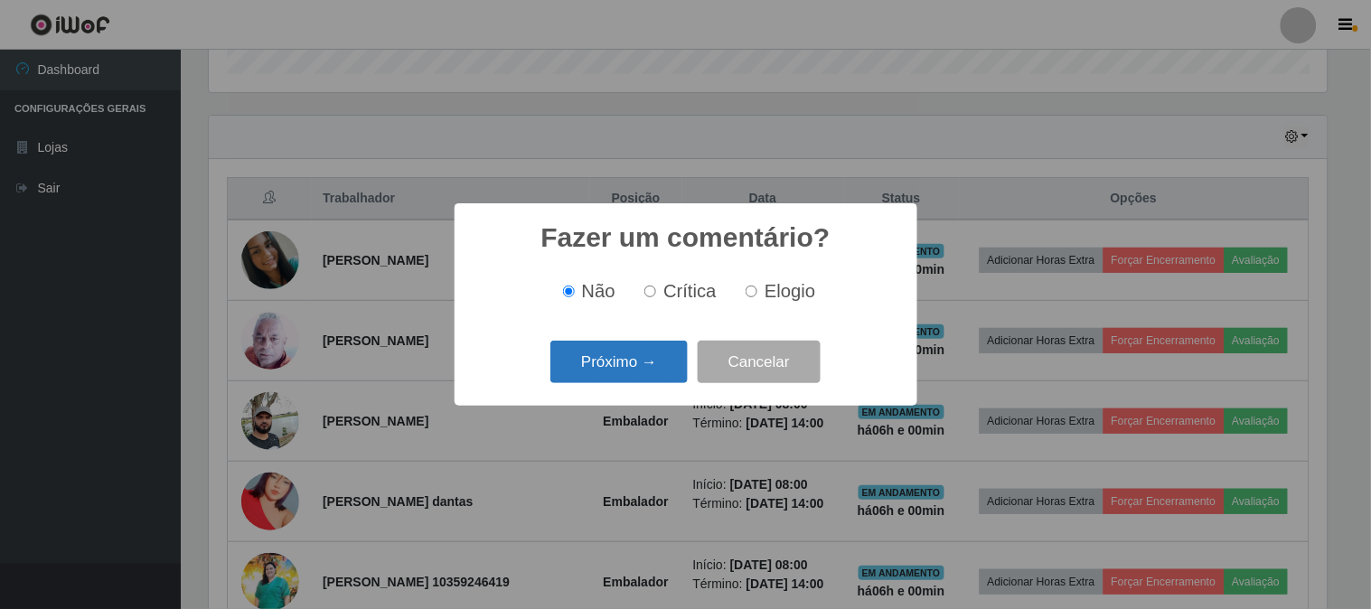
click at [593, 381] on button "Próximo →" at bounding box center [618, 362] width 137 height 42
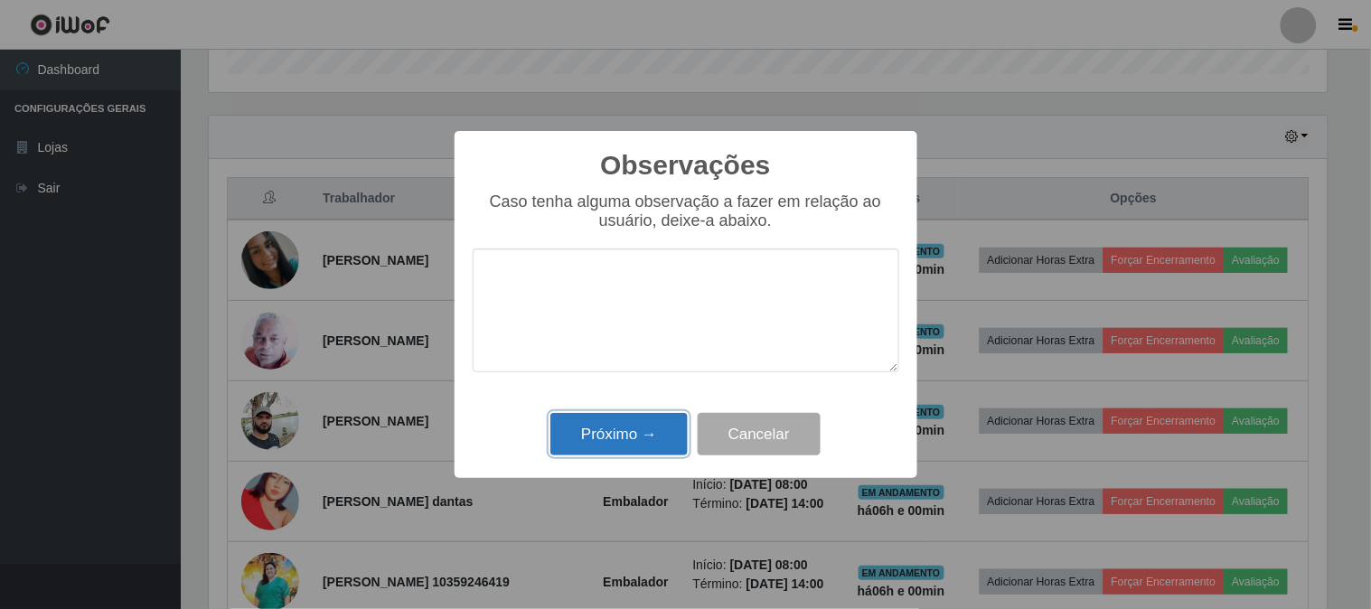
click at [619, 434] on button "Próximo →" at bounding box center [618, 434] width 137 height 42
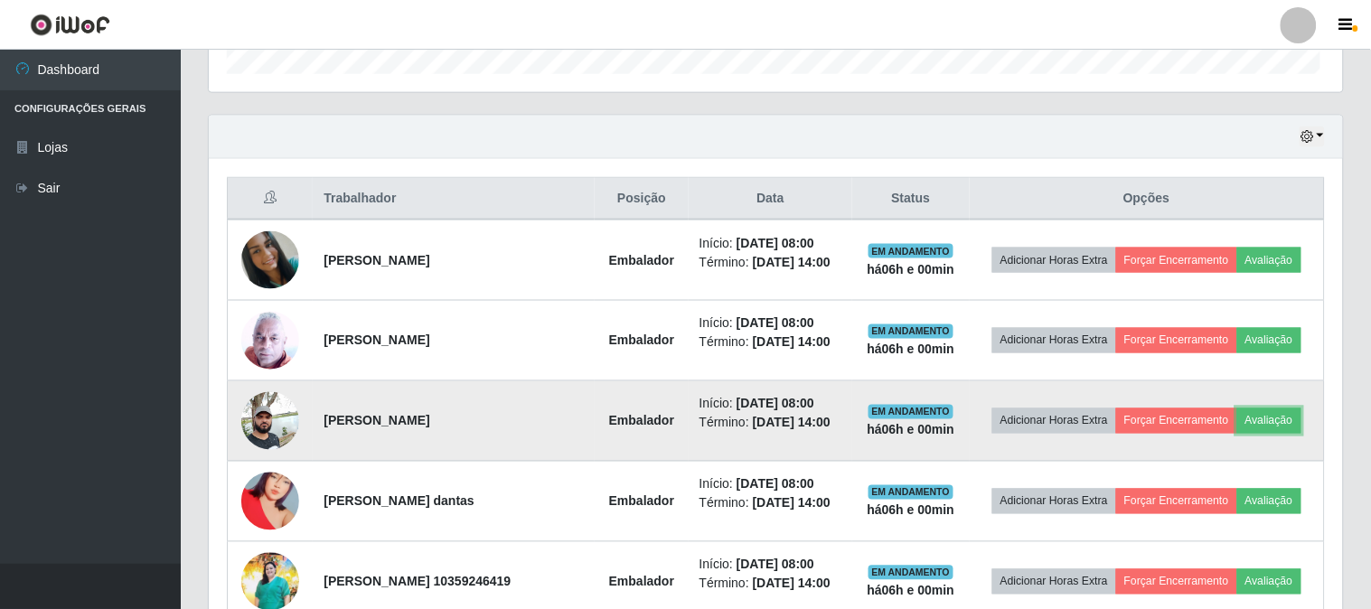
scroll to position [374, 1130]
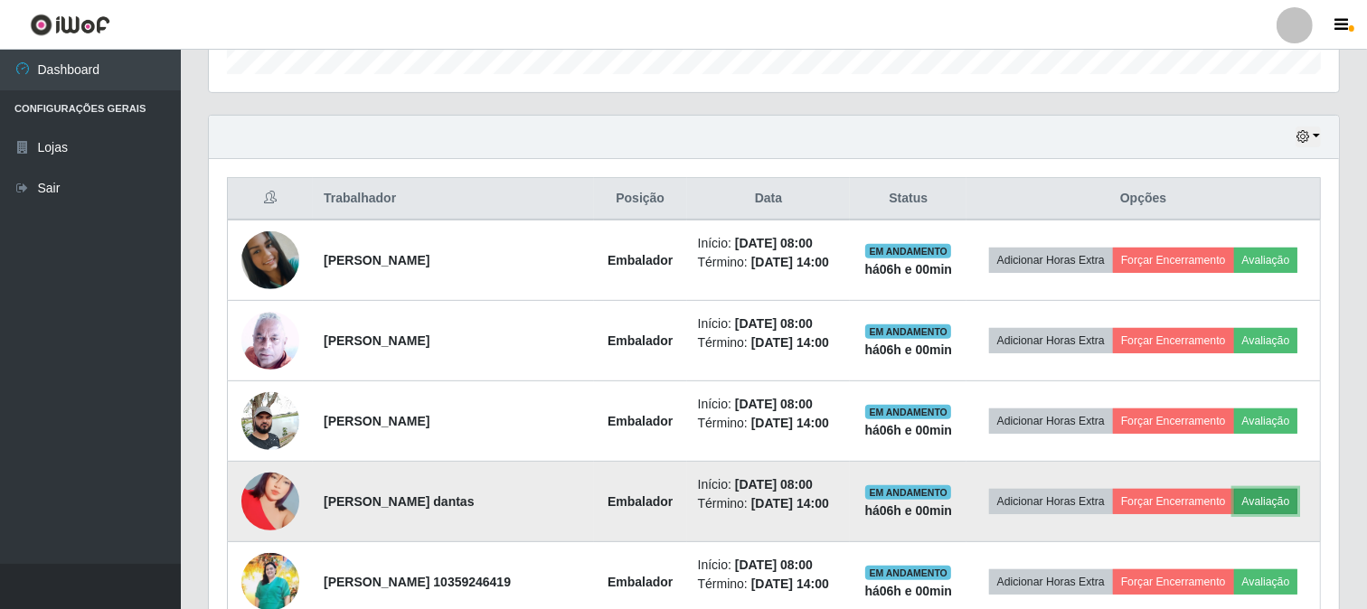
click at [1274, 498] on button "Avaliação" at bounding box center [1266, 501] width 64 height 25
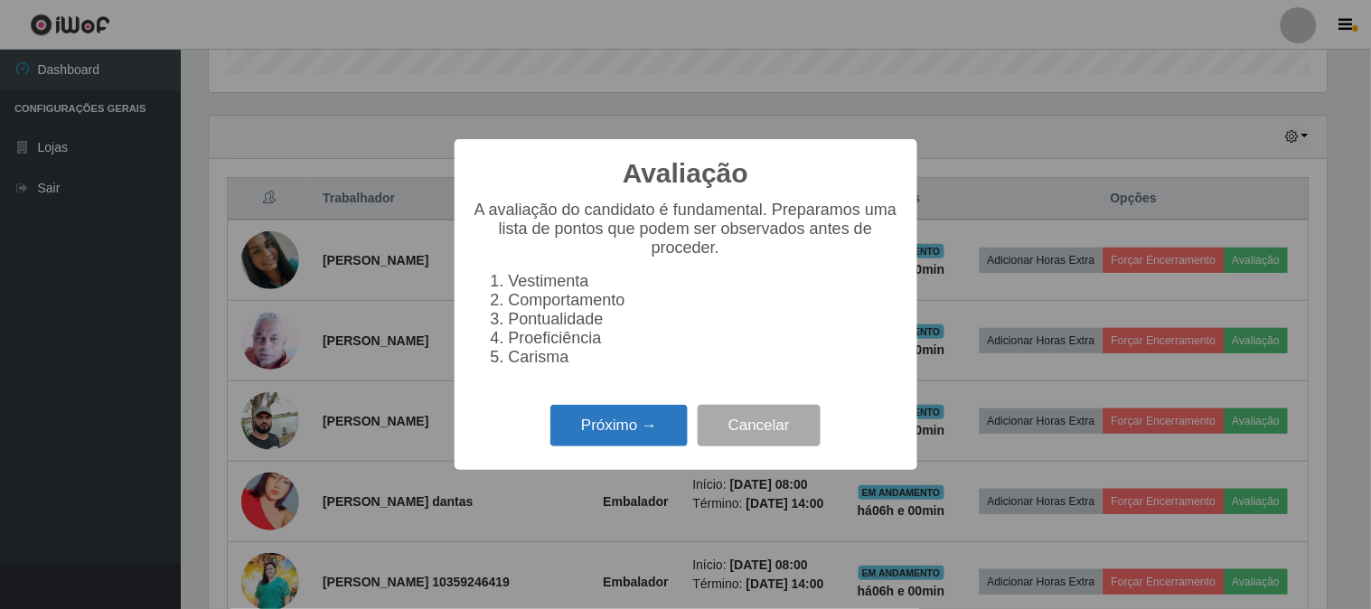
click at [654, 428] on button "Próximo →" at bounding box center [618, 426] width 137 height 42
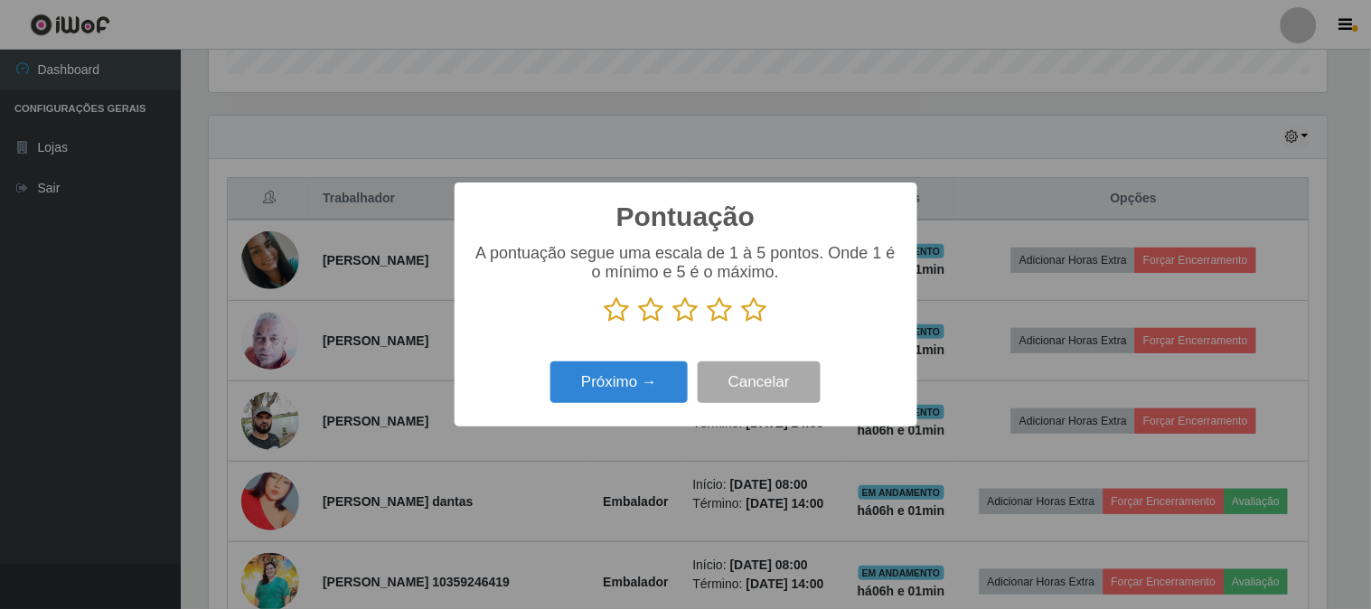
click at [750, 296] on div "A pontuação segue uma escala de 1 à 5 pontos. Onde 1 é o mínimo e 5 é o máximo." at bounding box center [686, 284] width 427 height 80
click at [756, 305] on icon at bounding box center [754, 309] width 25 height 27
click at [742, 324] on input "radio" at bounding box center [742, 324] width 0 height 0
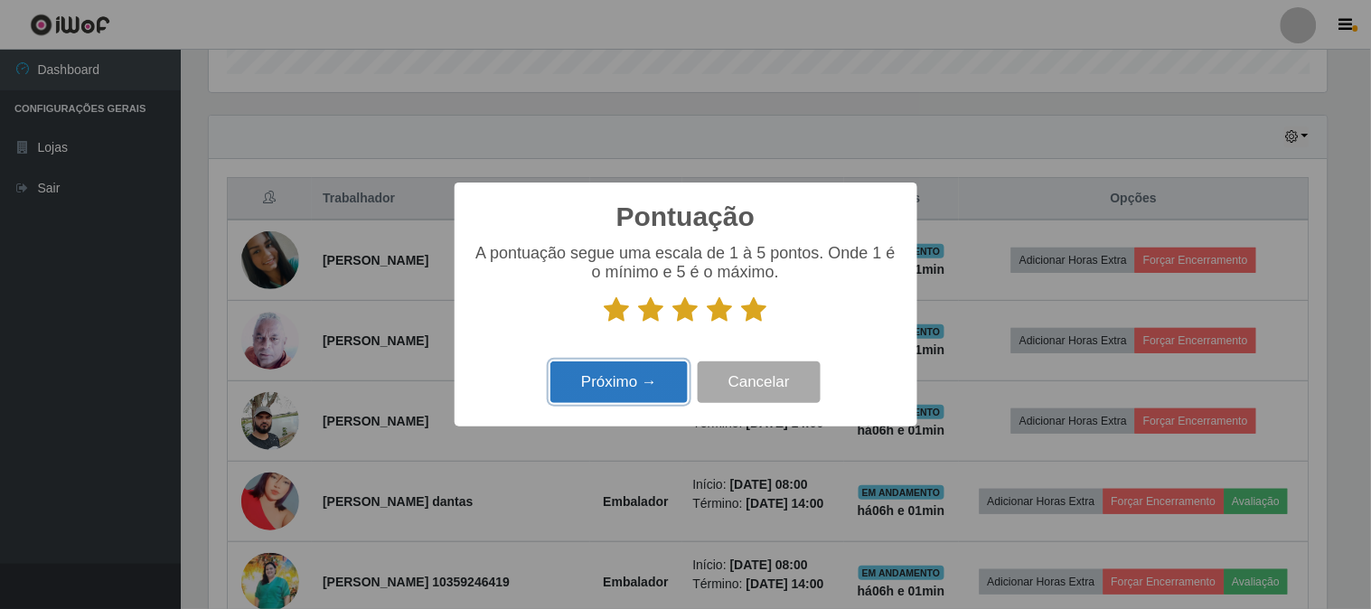
click at [663, 369] on button "Próximo →" at bounding box center [618, 383] width 137 height 42
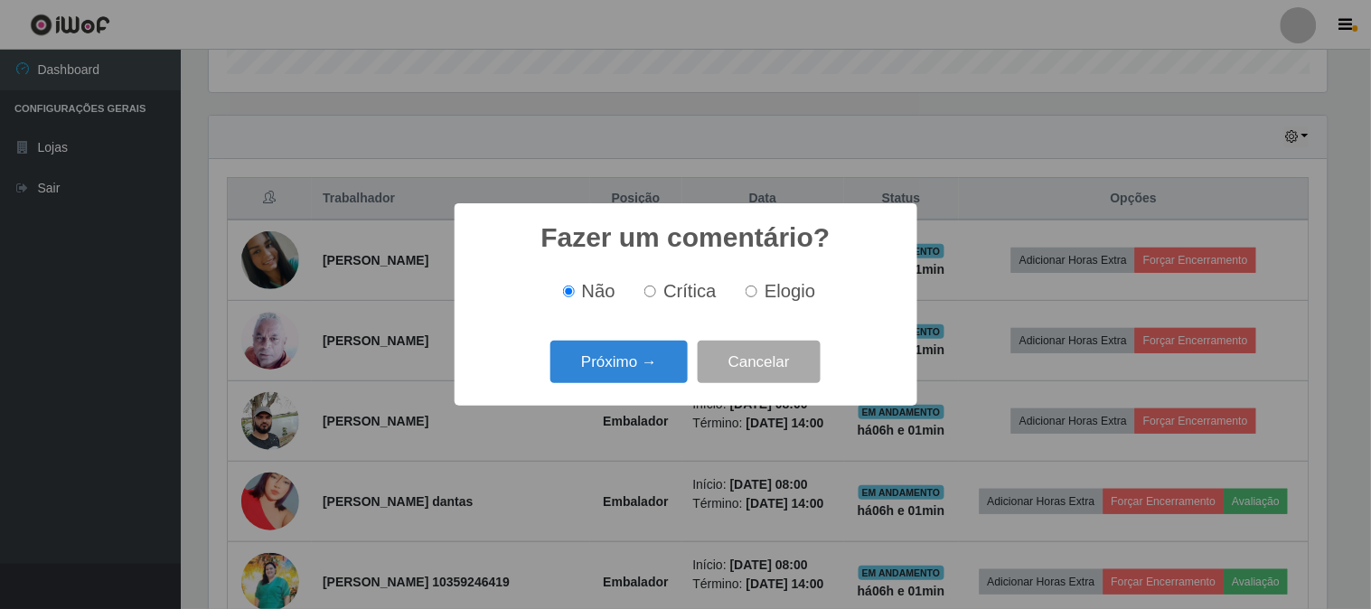
click at [663, 369] on button "Próximo →" at bounding box center [618, 362] width 137 height 42
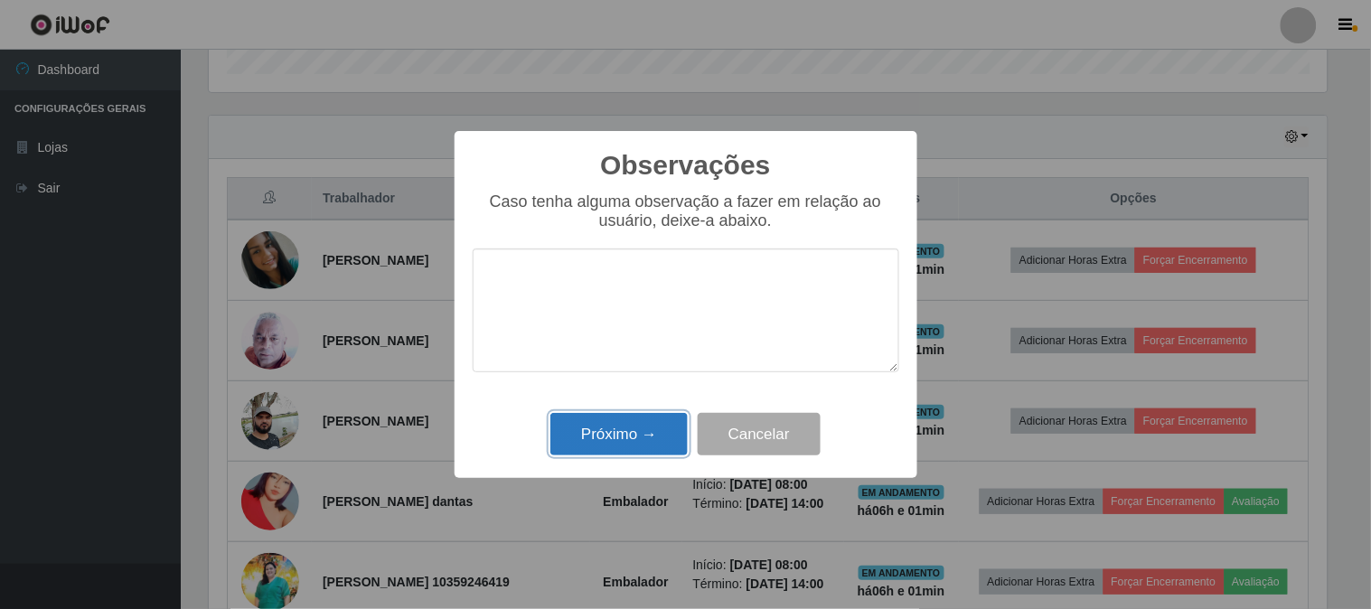
click at [663, 428] on button "Próximo →" at bounding box center [618, 434] width 137 height 42
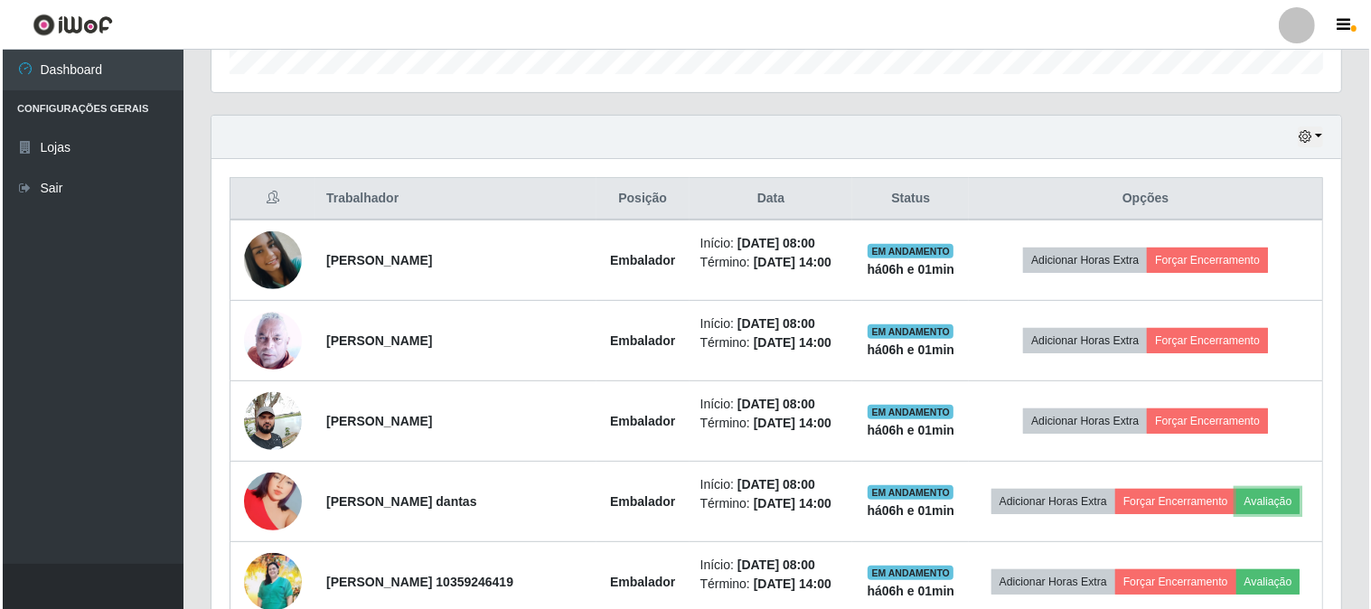
scroll to position [672, 0]
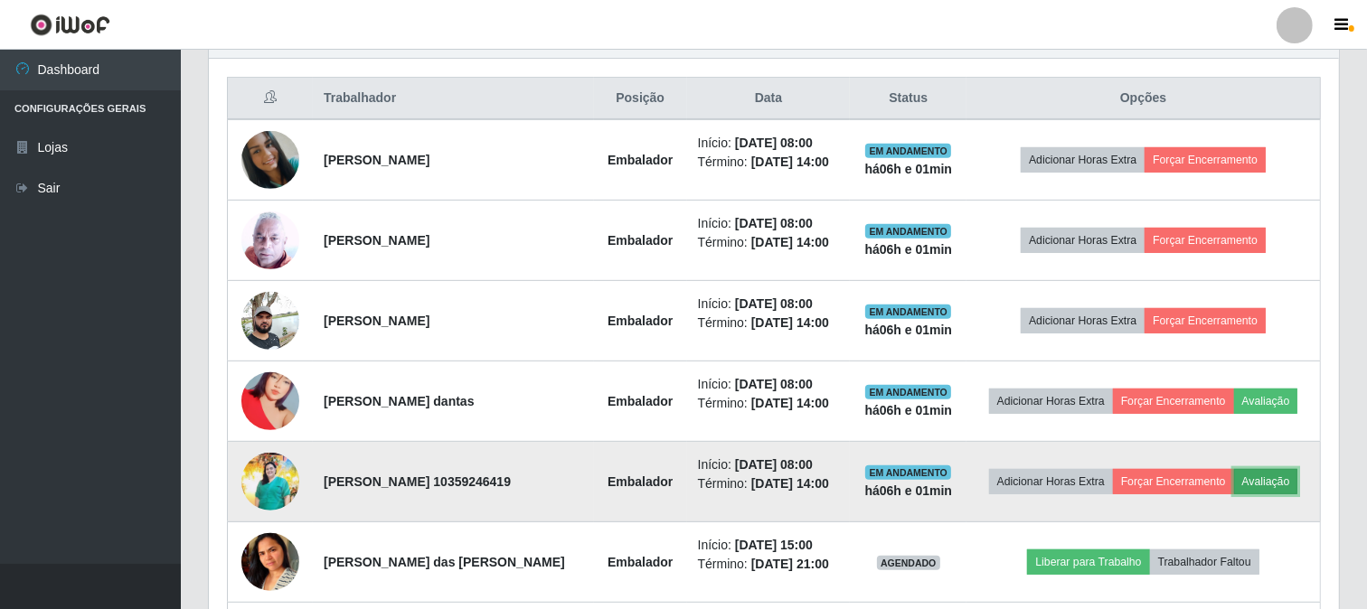
click at [1298, 472] on button "Avaliação" at bounding box center [1266, 481] width 64 height 25
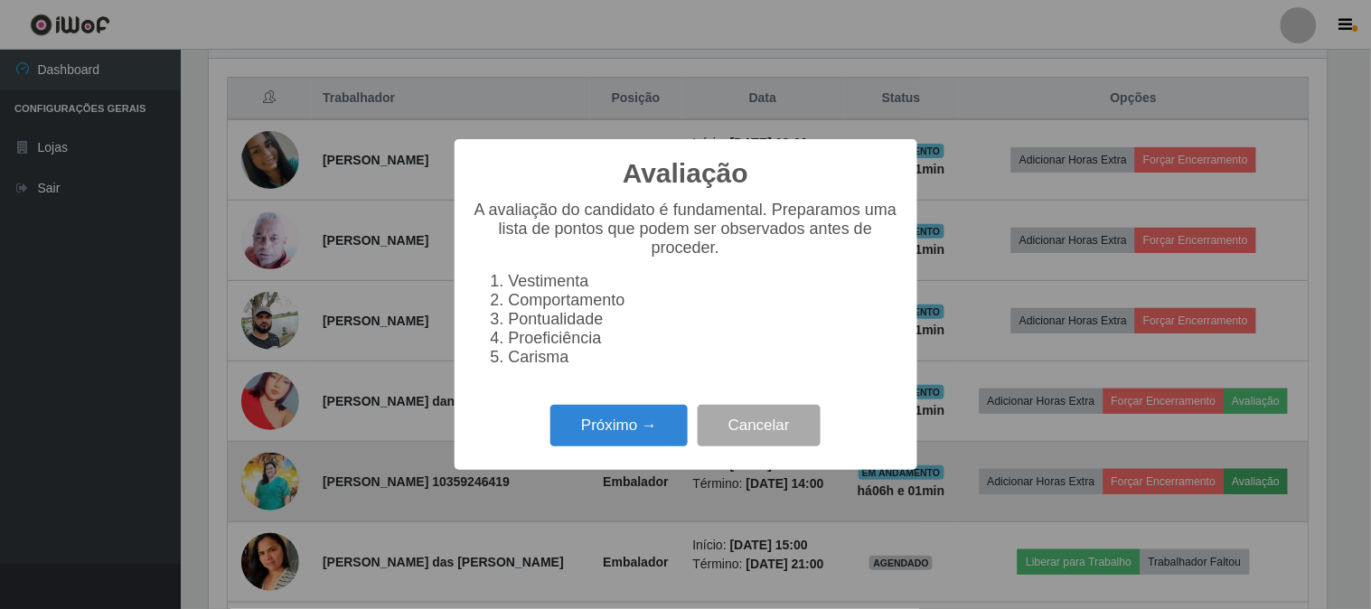
scroll to position [374, 1118]
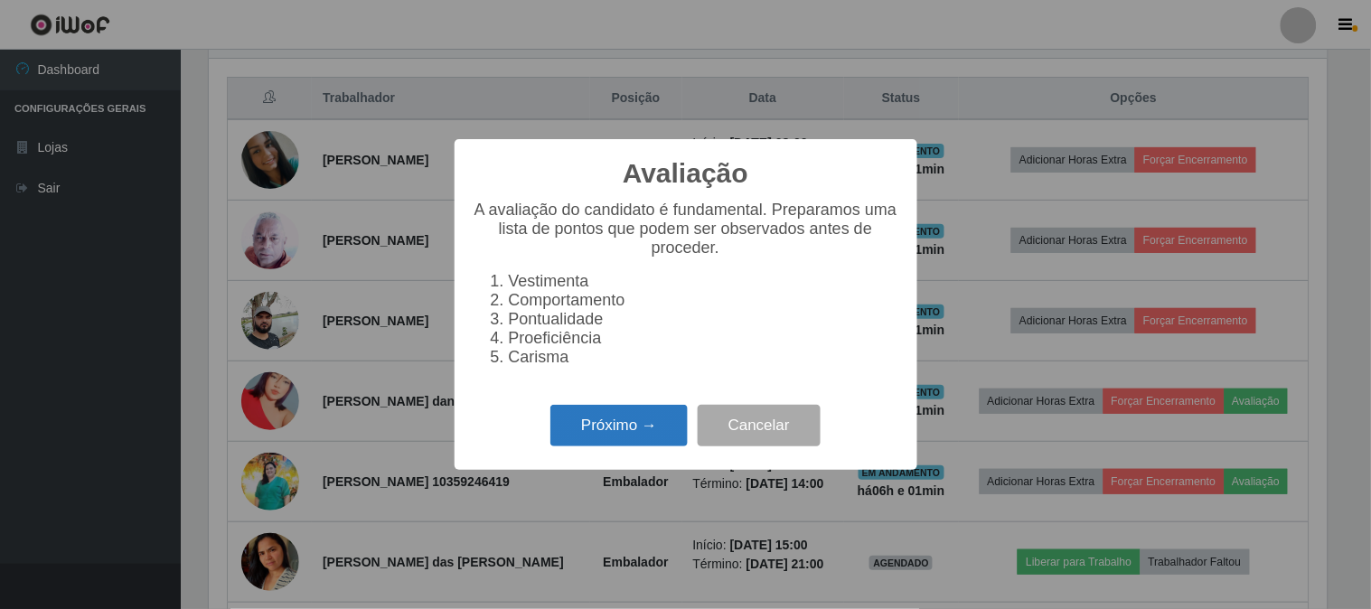
click at [666, 418] on button "Próximo →" at bounding box center [618, 426] width 137 height 42
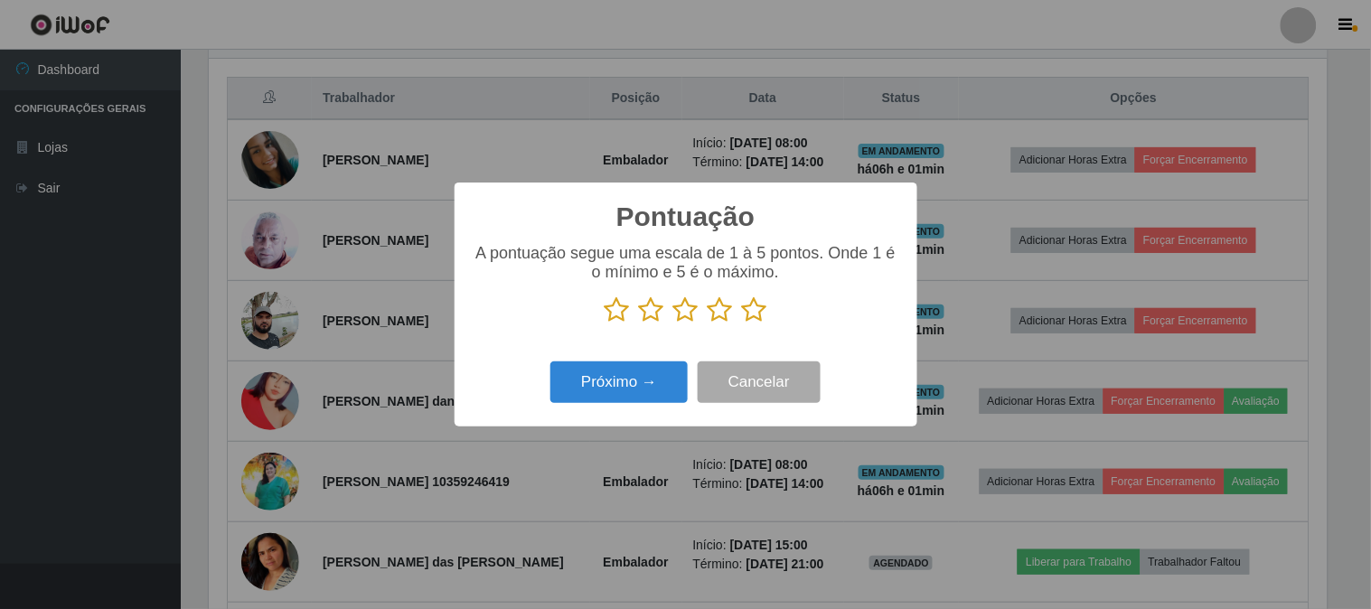
scroll to position [903458, 902714]
click at [757, 305] on icon at bounding box center [754, 309] width 25 height 27
click at [742, 324] on input "radio" at bounding box center [742, 324] width 0 height 0
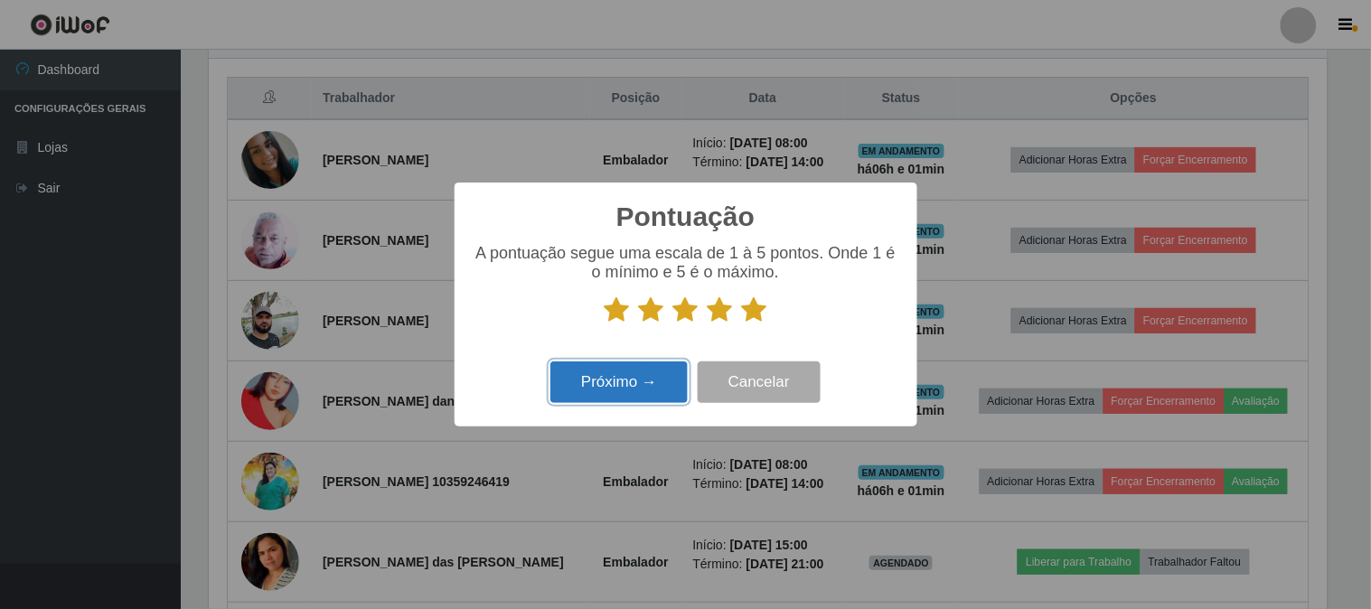
click at [656, 387] on button "Próximo →" at bounding box center [618, 383] width 137 height 42
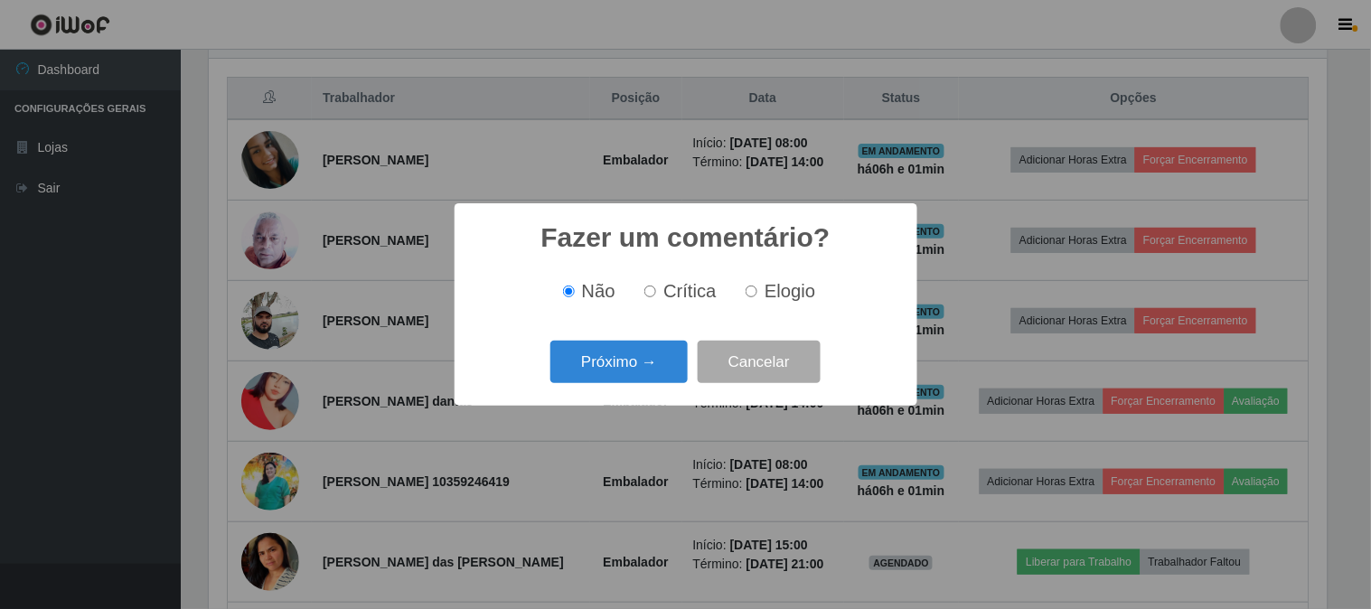
scroll to position [0, 0]
click at [656, 366] on button "Próximo →" at bounding box center [618, 362] width 137 height 42
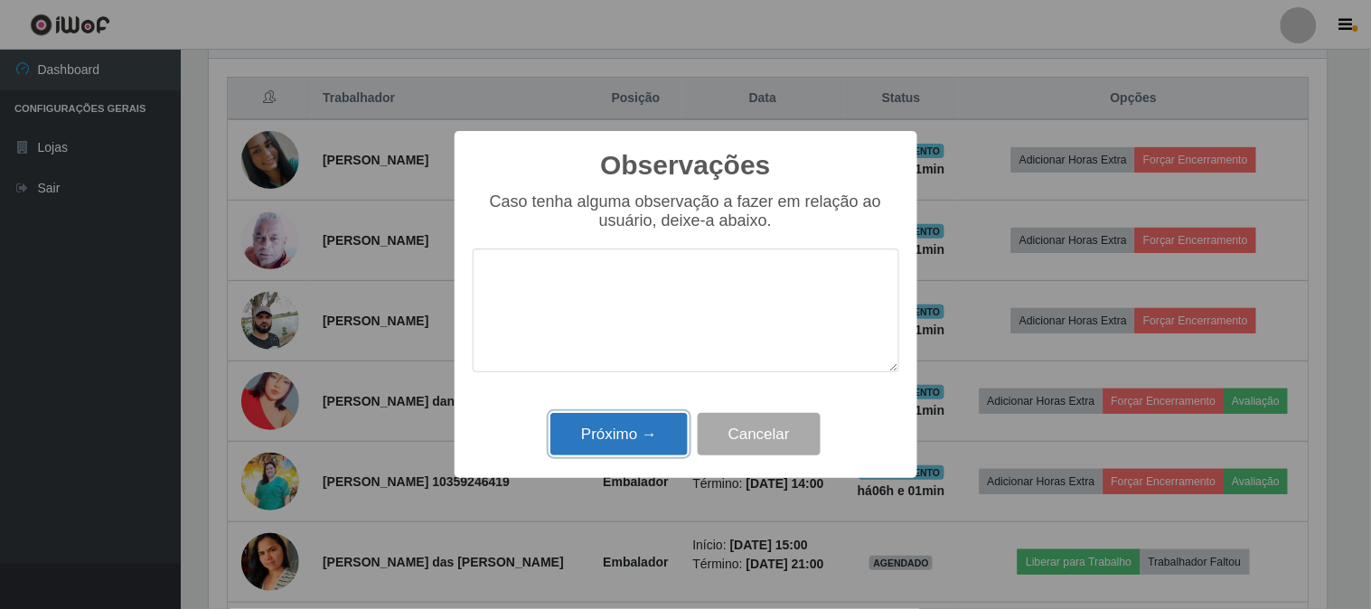
click at [665, 425] on button "Próximo →" at bounding box center [618, 434] width 137 height 42
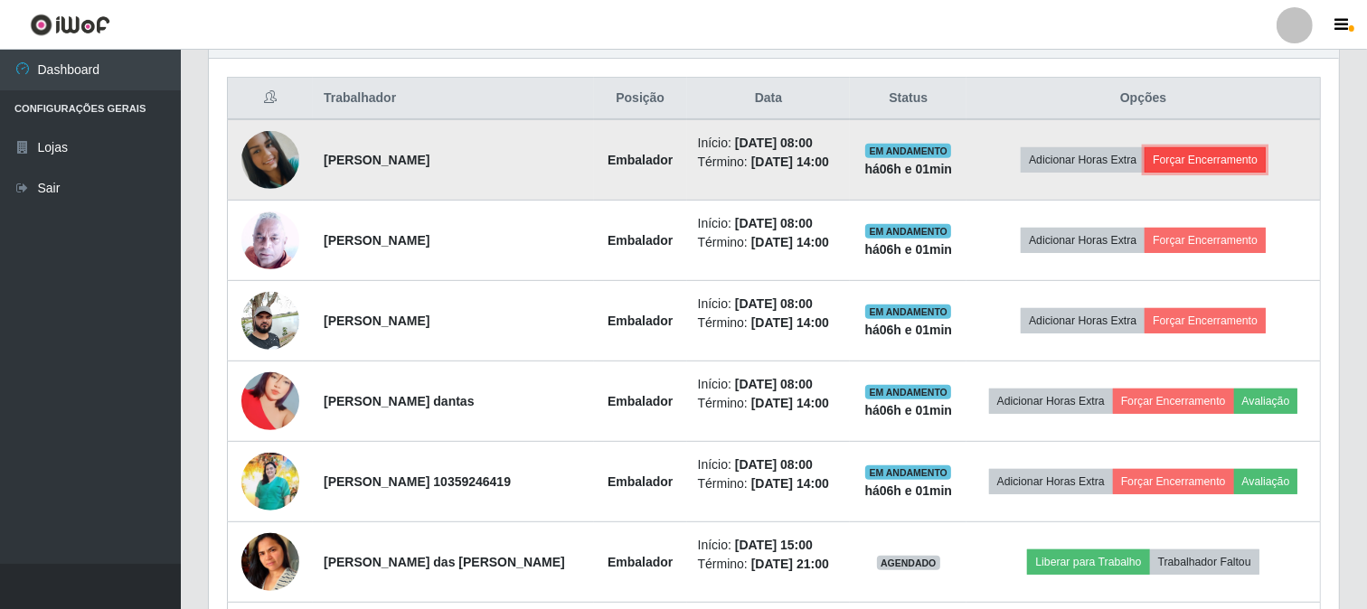
click at [1164, 161] on button "Forçar Encerramento" at bounding box center [1204, 159] width 121 height 25
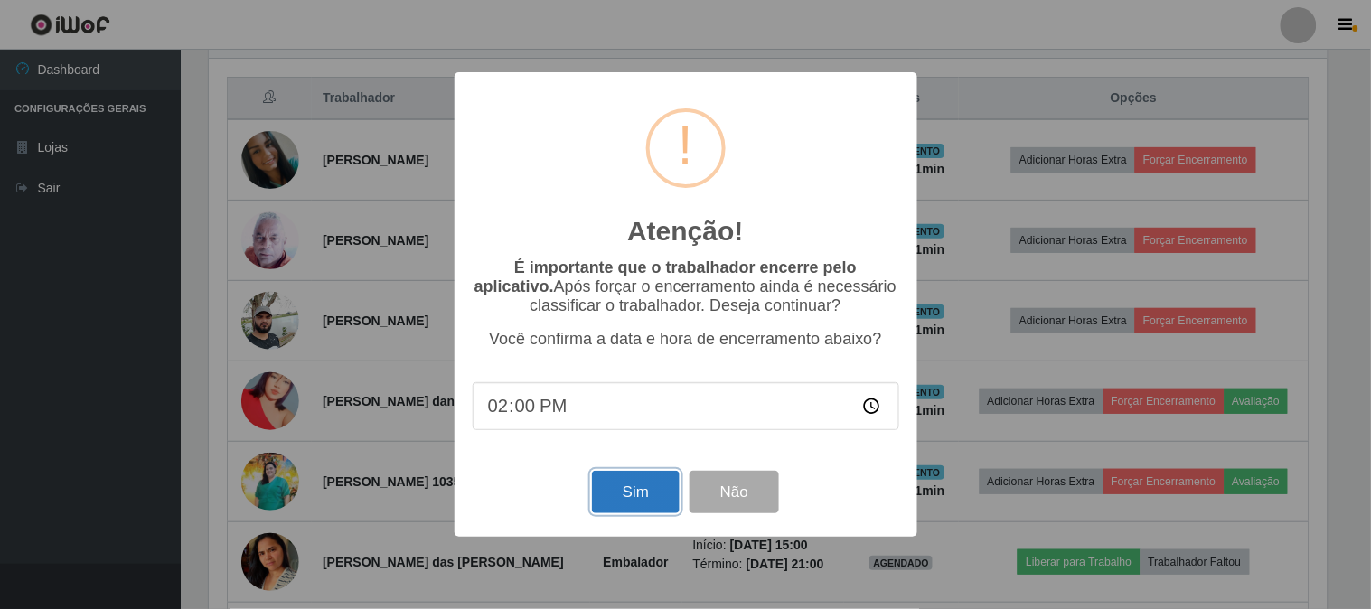
click at [644, 489] on button "Sim" at bounding box center [636, 492] width 88 height 42
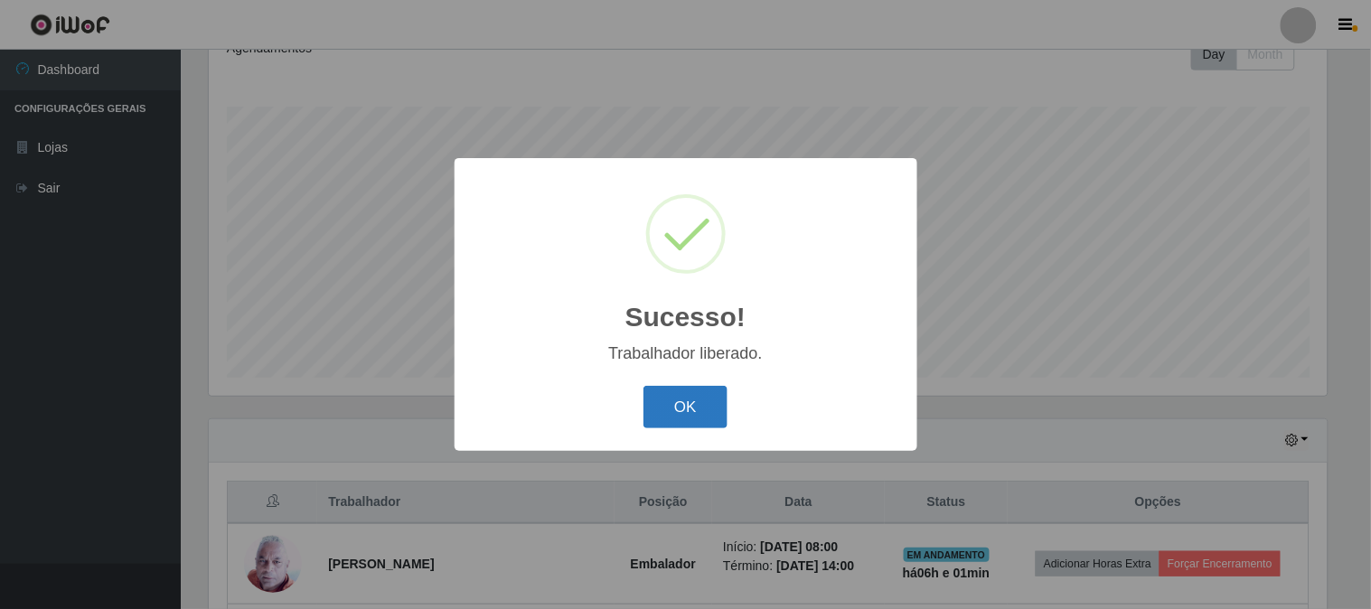
click at [716, 389] on button "OK" at bounding box center [686, 407] width 84 height 42
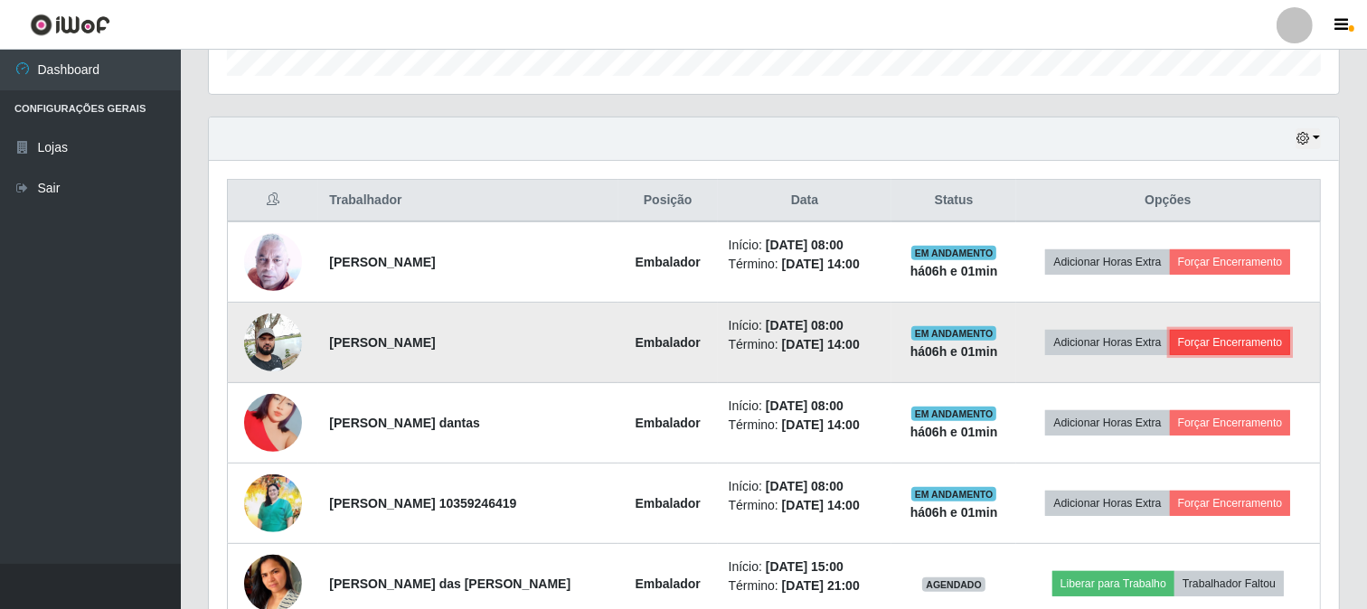
click at [1232, 345] on button "Forçar Encerramento" at bounding box center [1230, 342] width 121 height 25
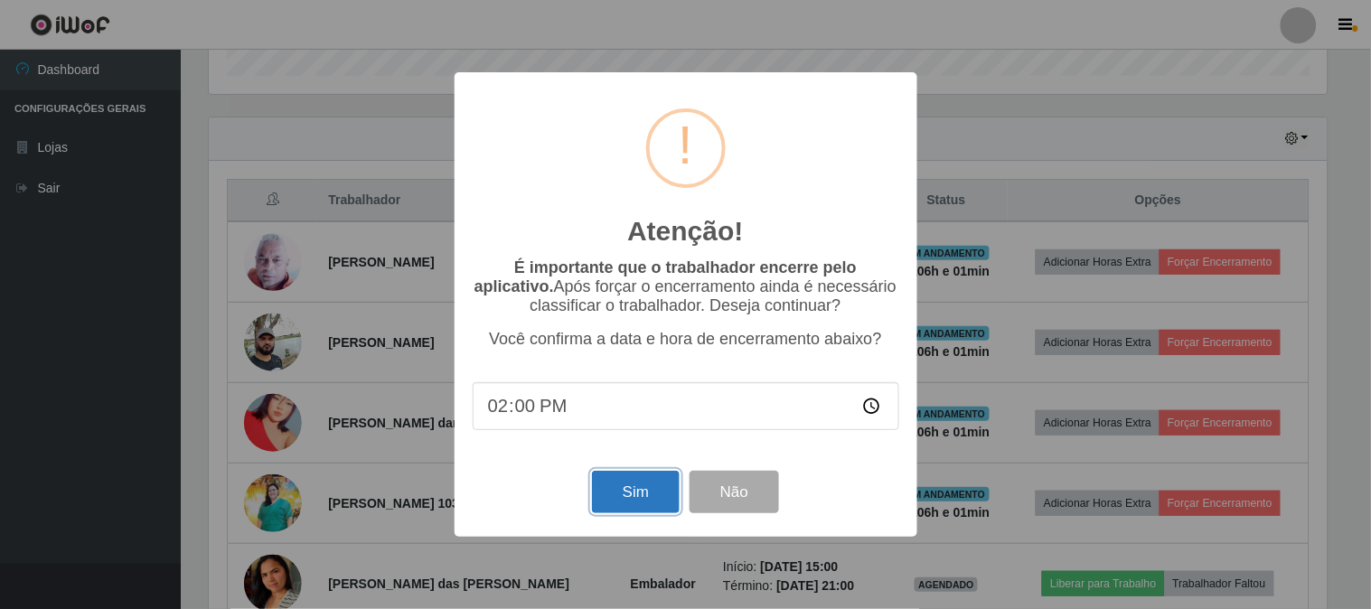
click at [655, 498] on button "Sim" at bounding box center [636, 492] width 88 height 42
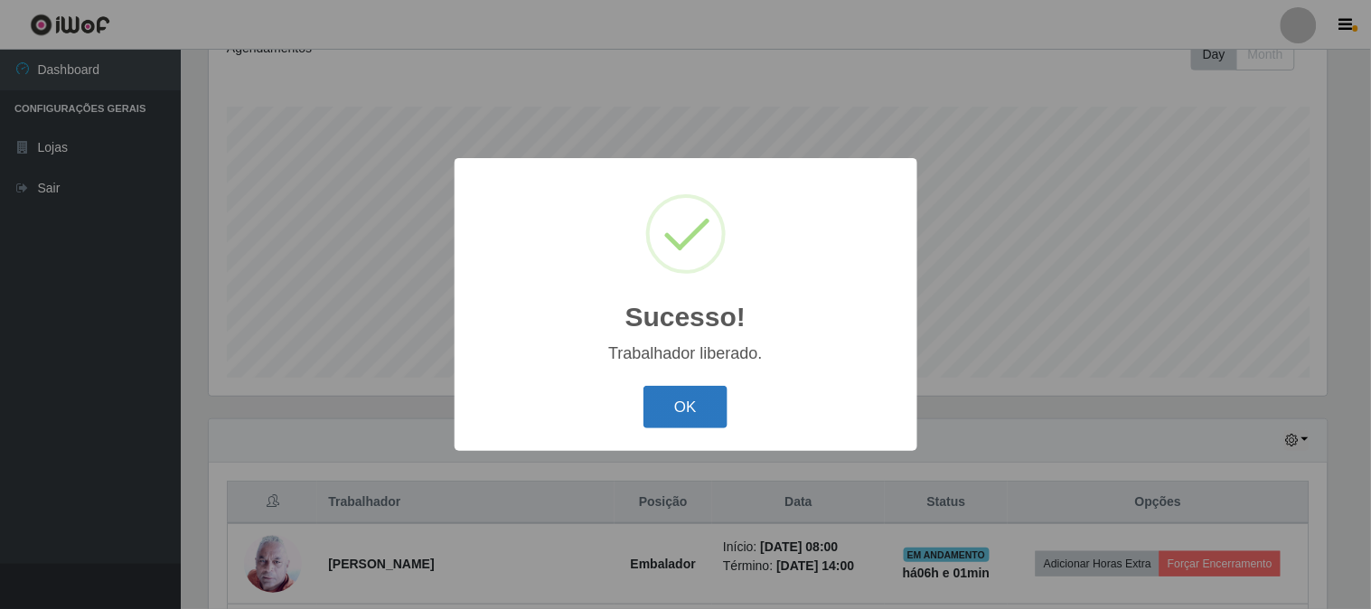
click at [710, 395] on button "OK" at bounding box center [686, 407] width 84 height 42
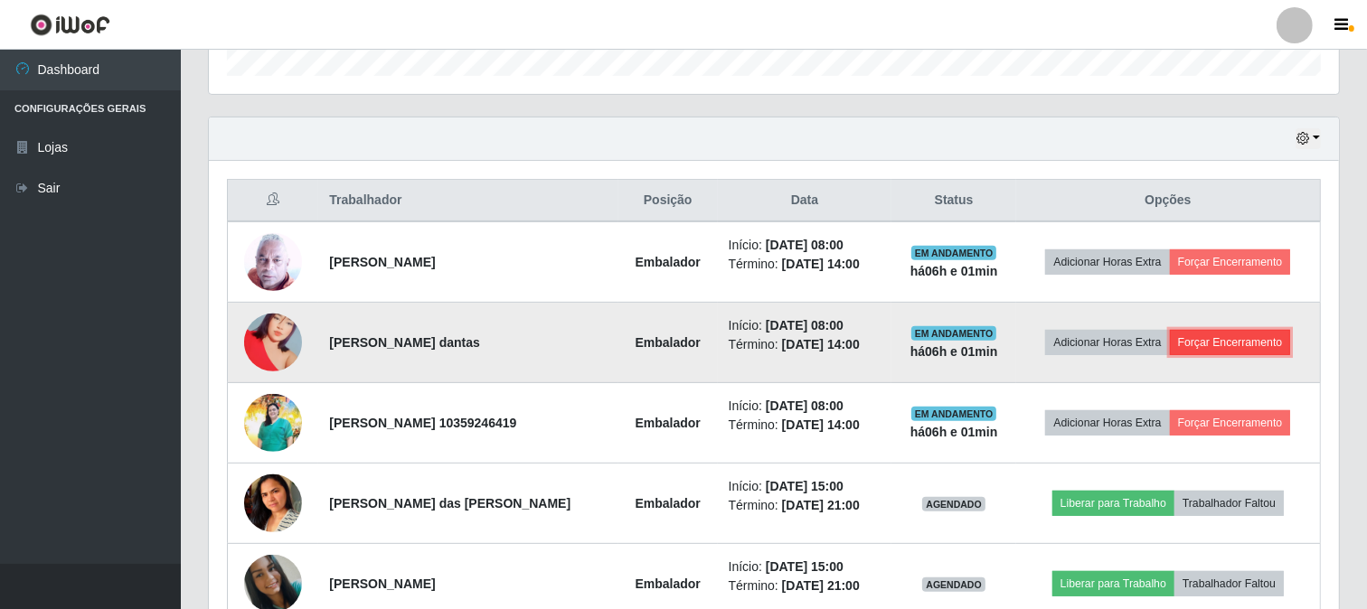
click at [1208, 349] on button "Forçar Encerramento" at bounding box center [1230, 342] width 121 height 25
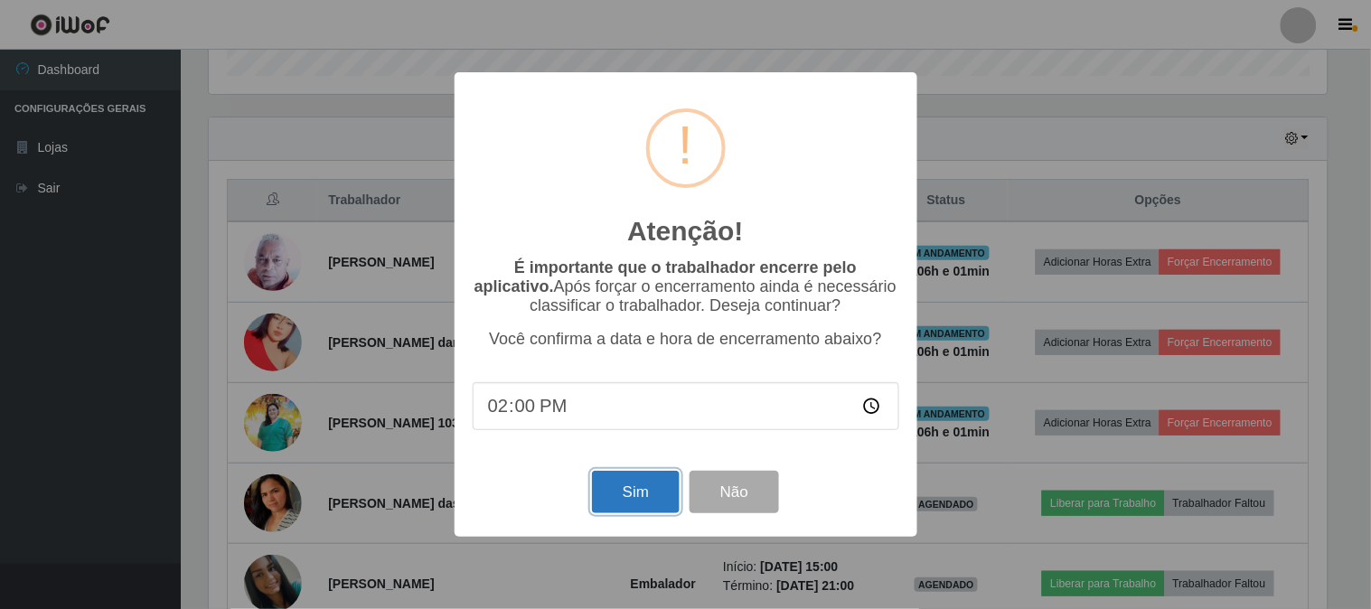
click at [657, 493] on button "Sim" at bounding box center [636, 492] width 88 height 42
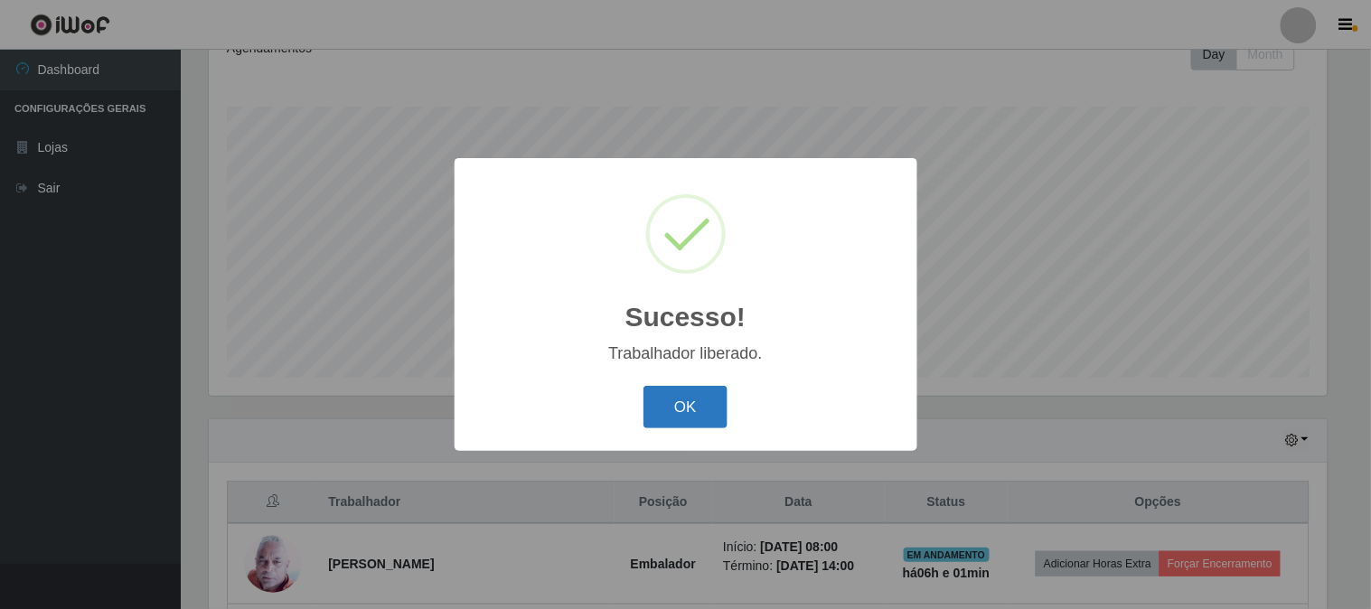
click at [670, 392] on button "OK" at bounding box center [686, 407] width 84 height 42
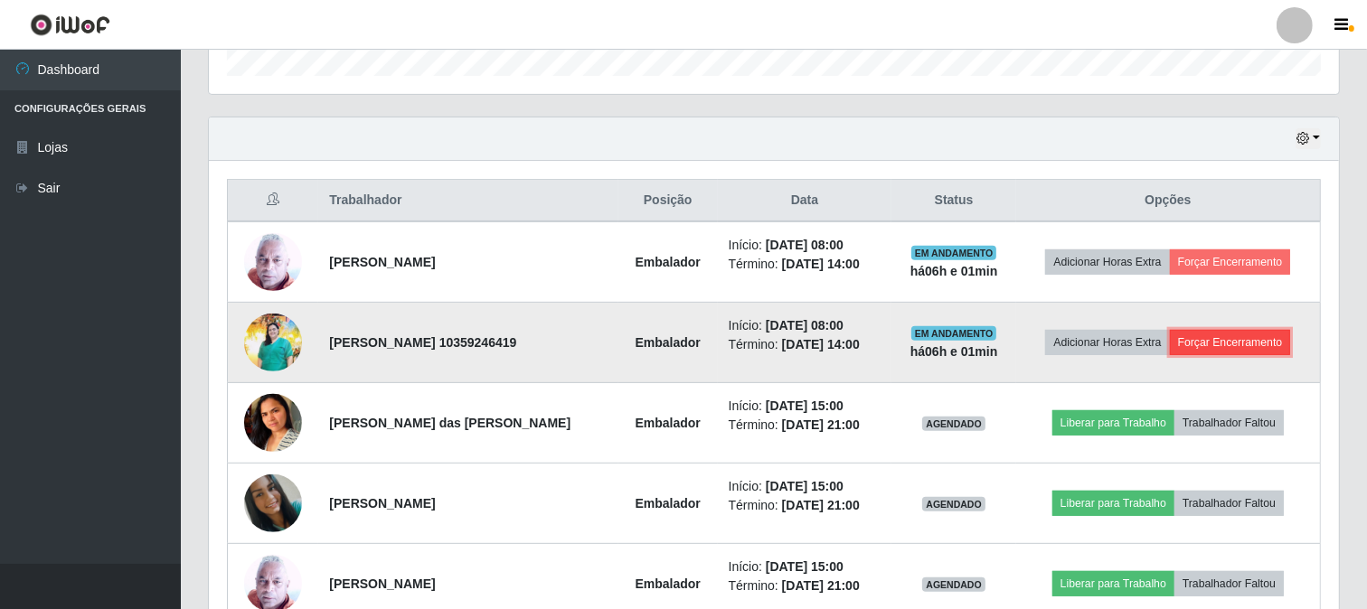
click at [1214, 342] on button "Forçar Encerramento" at bounding box center [1230, 342] width 121 height 25
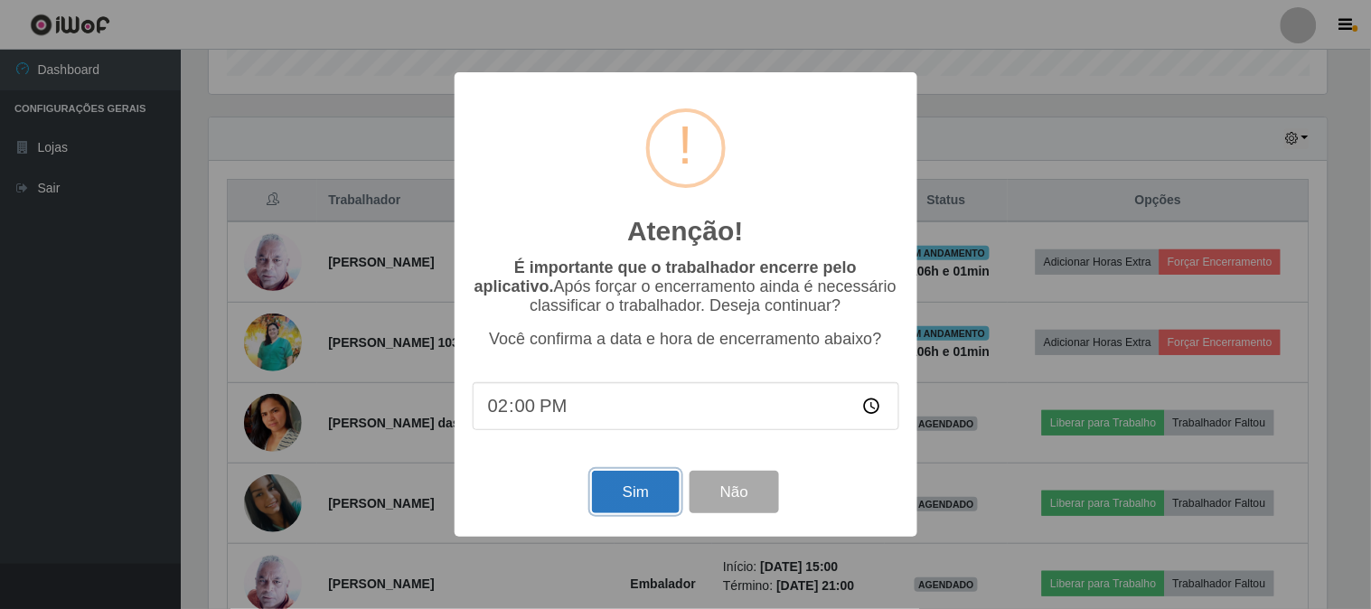
click at [675, 493] on button "Sim" at bounding box center [636, 492] width 88 height 42
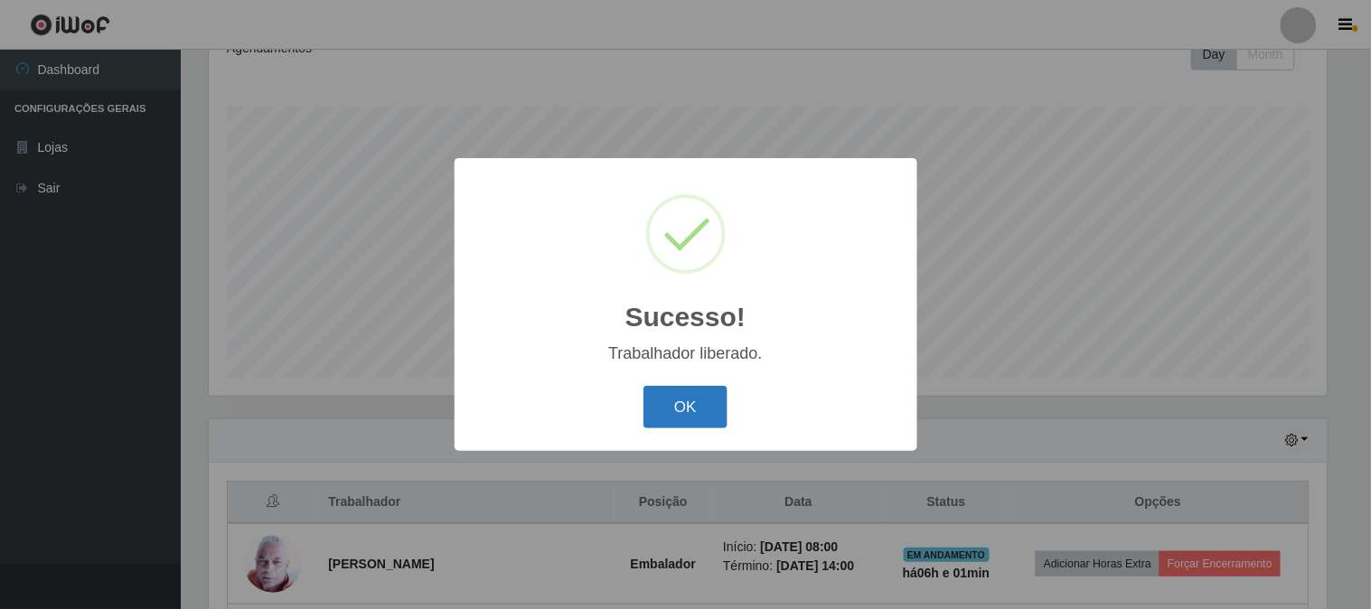
click at [726, 402] on button "OK" at bounding box center [686, 407] width 84 height 42
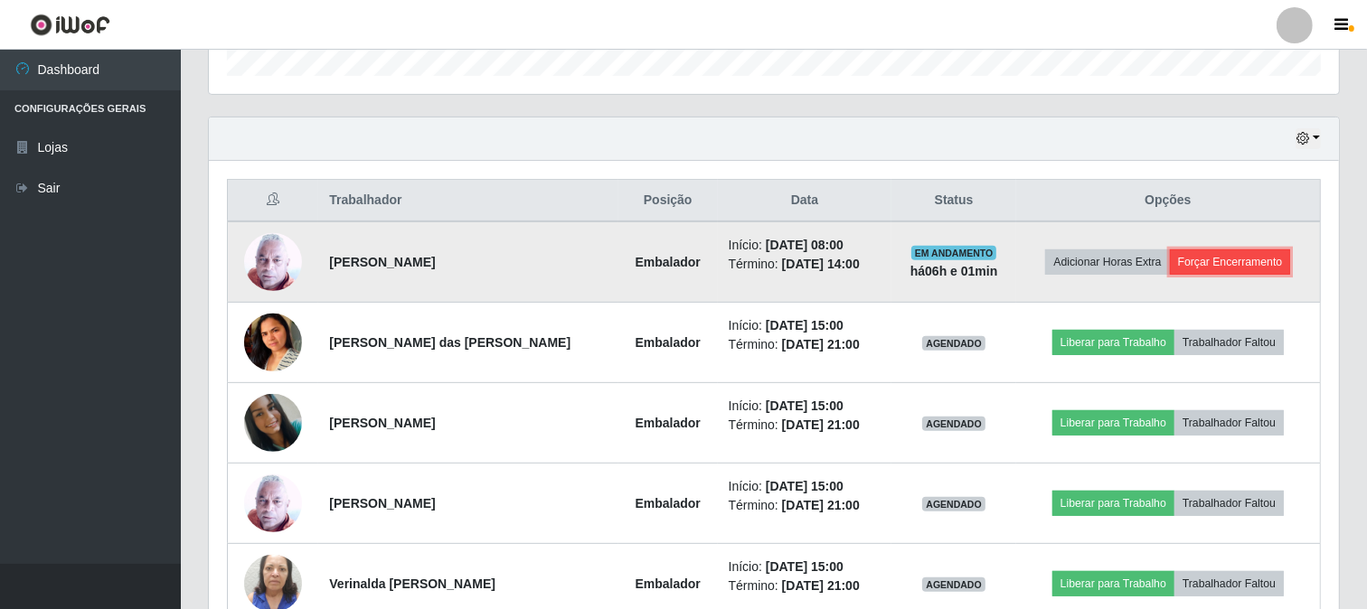
click at [1241, 249] on button "Forçar Encerramento" at bounding box center [1230, 261] width 121 height 25
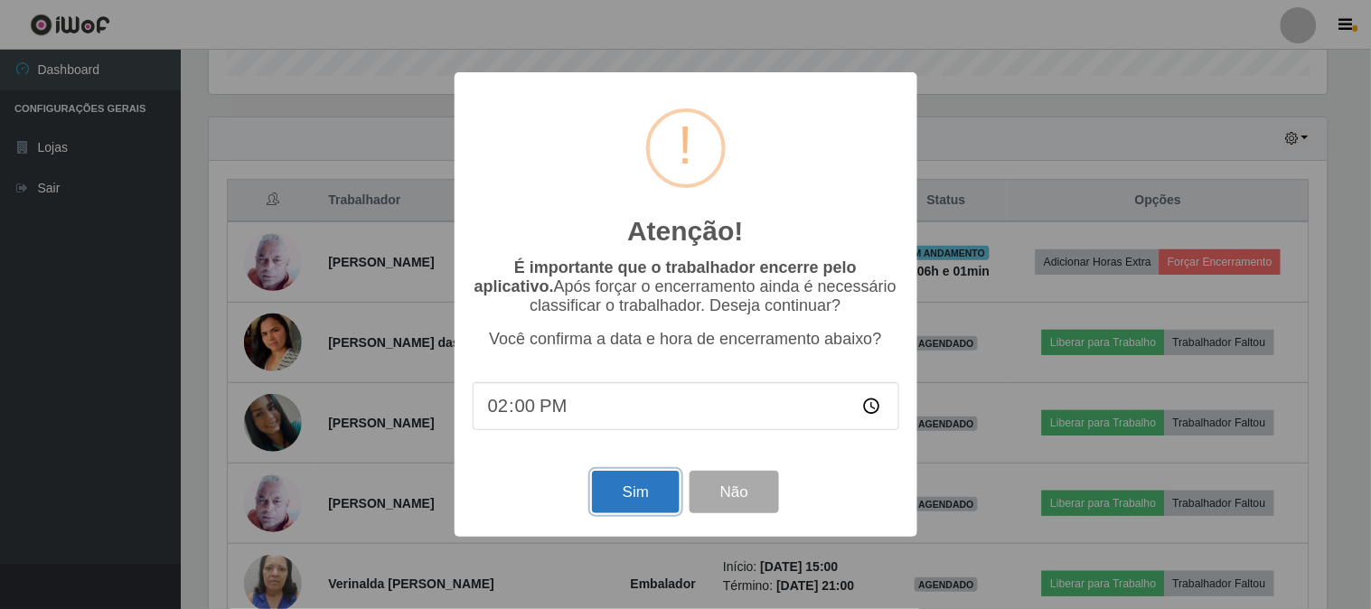
click at [619, 484] on button "Sim" at bounding box center [636, 492] width 88 height 42
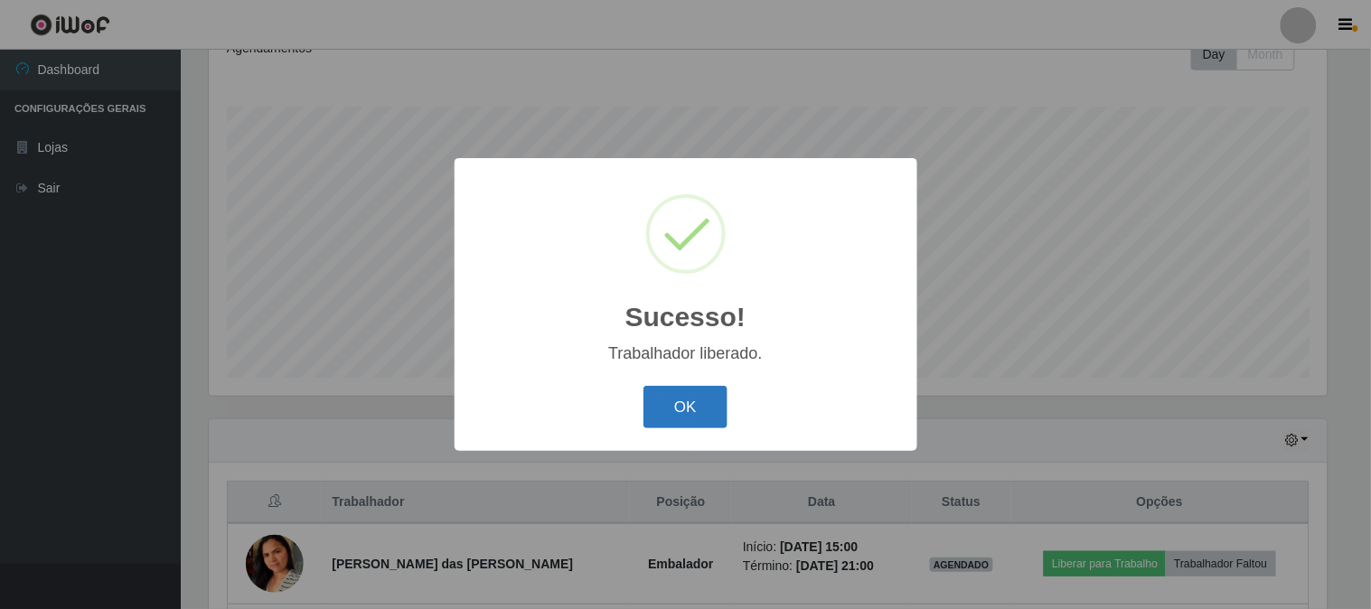
click at [671, 428] on button "OK" at bounding box center [686, 407] width 84 height 42
